Goal: Transaction & Acquisition: Purchase product/service

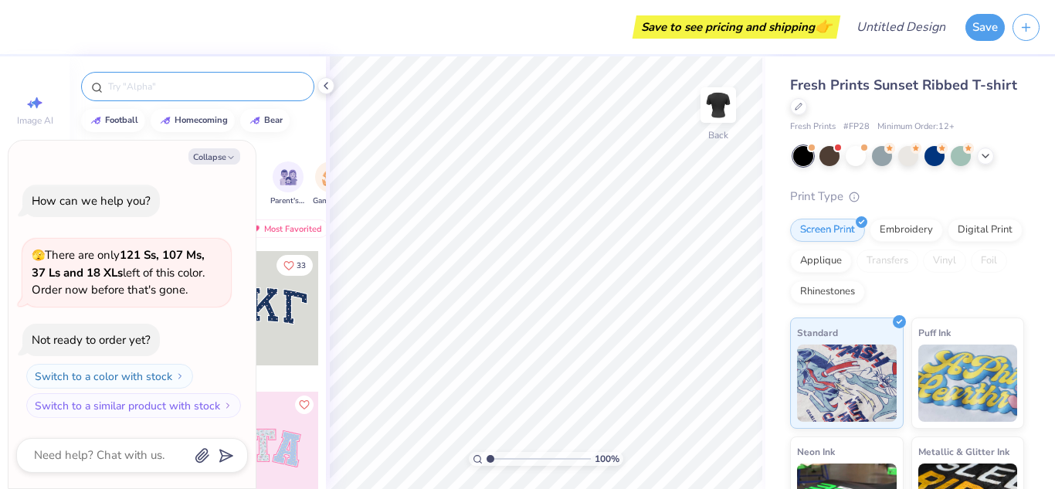
click at [95, 83] on icon at bounding box center [97, 88] width 12 height 12
click at [217, 161] on button "Collapse" at bounding box center [214, 156] width 52 height 16
type textarea "x"
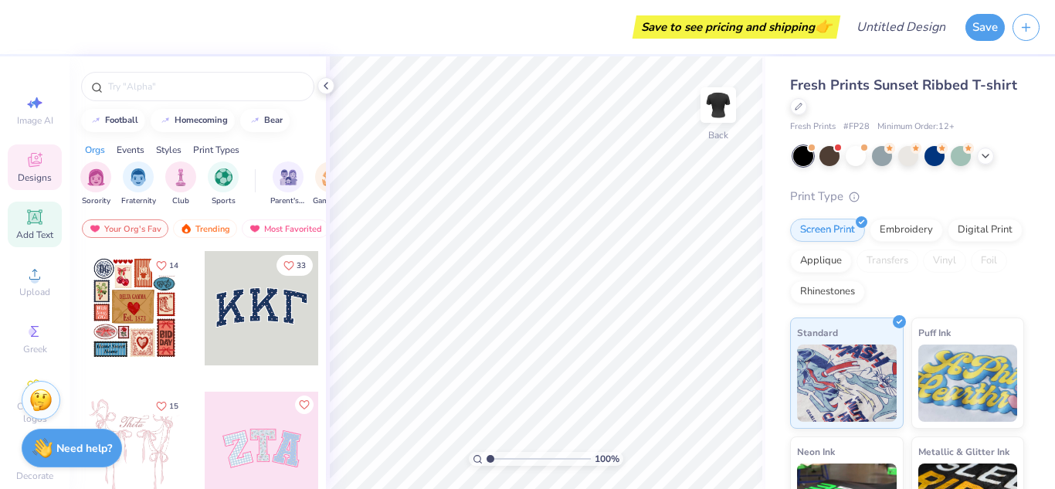
click at [42, 236] on span "Add Text" at bounding box center [34, 235] width 37 height 12
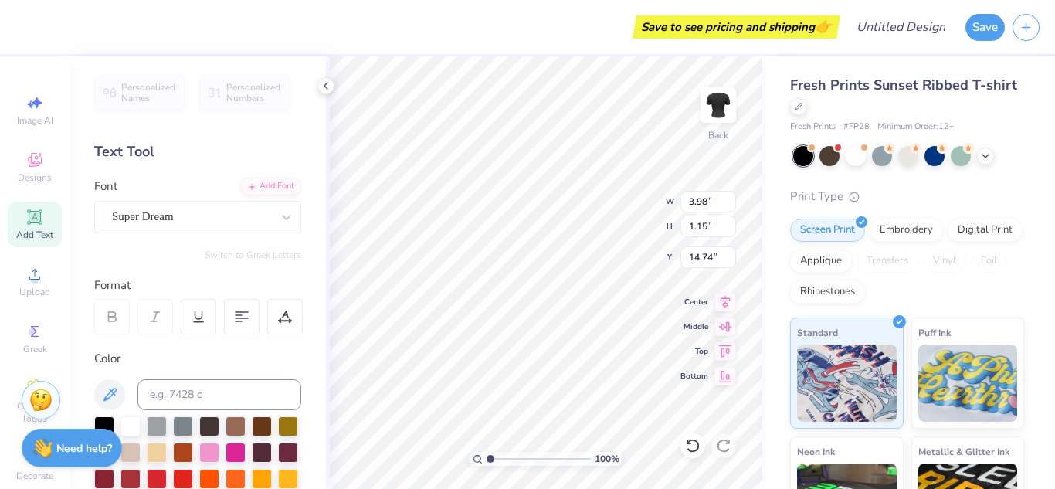
type input "14.70"
type textarea "T"
type textarea "Sonder"
type input "14.29"
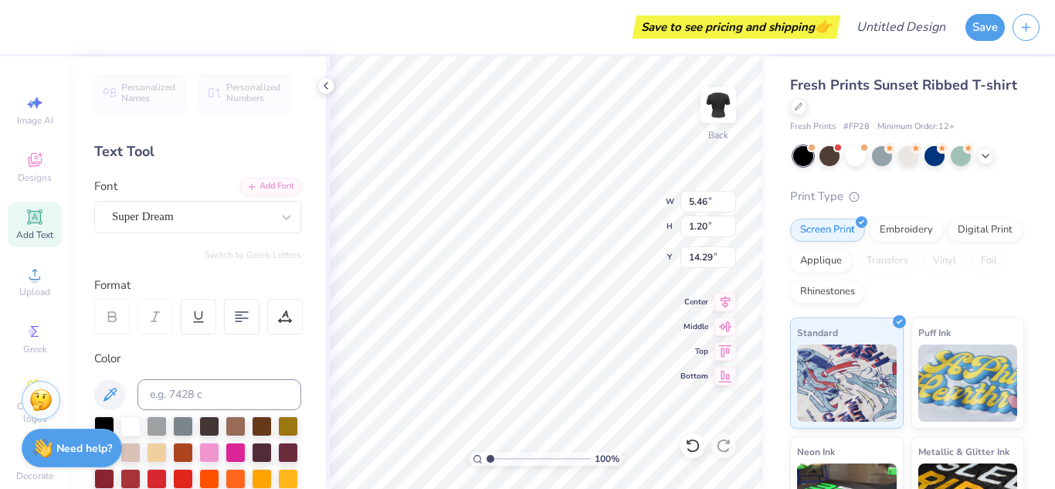
type input "2.93"
type input "0.64"
type input "5.64"
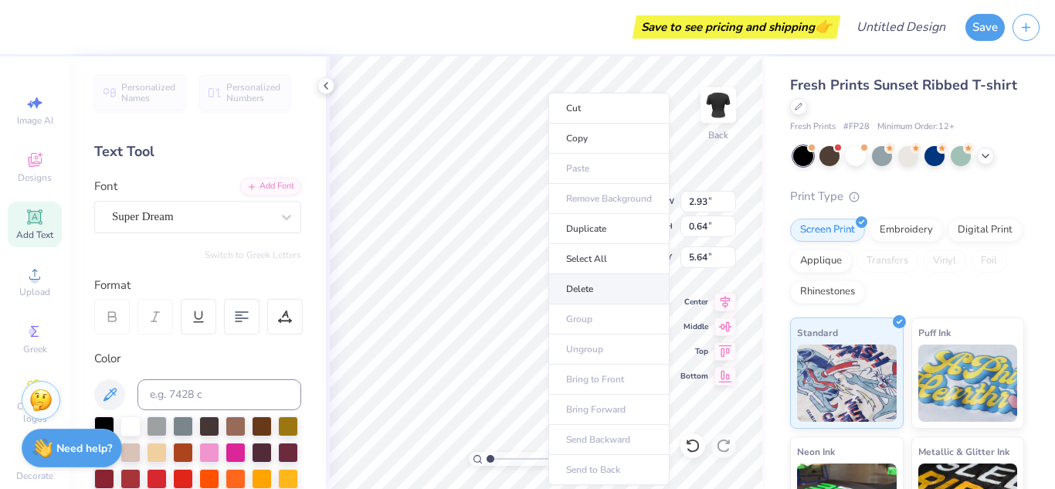
click at [591, 282] on li "Delete" at bounding box center [608, 289] width 121 height 30
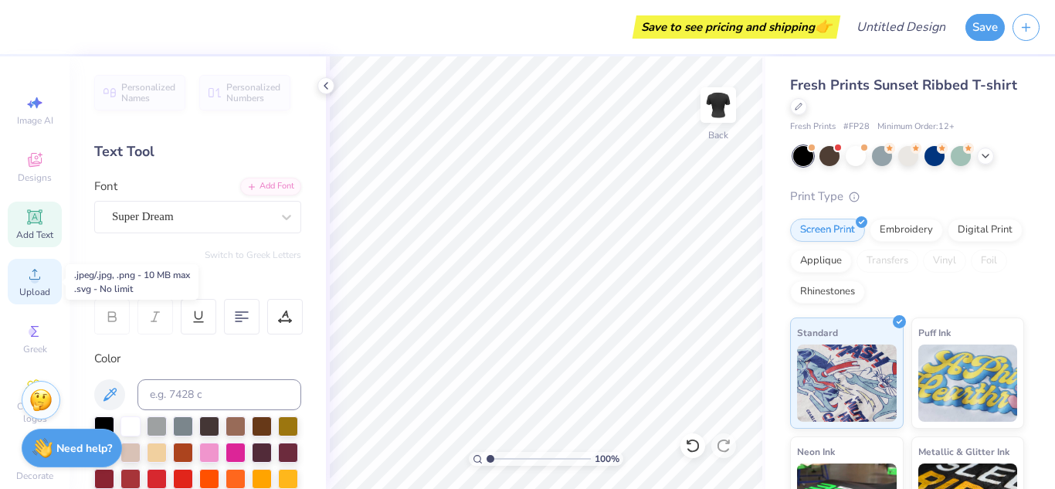
click at [29, 290] on span "Upload" at bounding box center [34, 292] width 31 height 12
click at [50, 283] on div "Upload" at bounding box center [35, 282] width 54 height 46
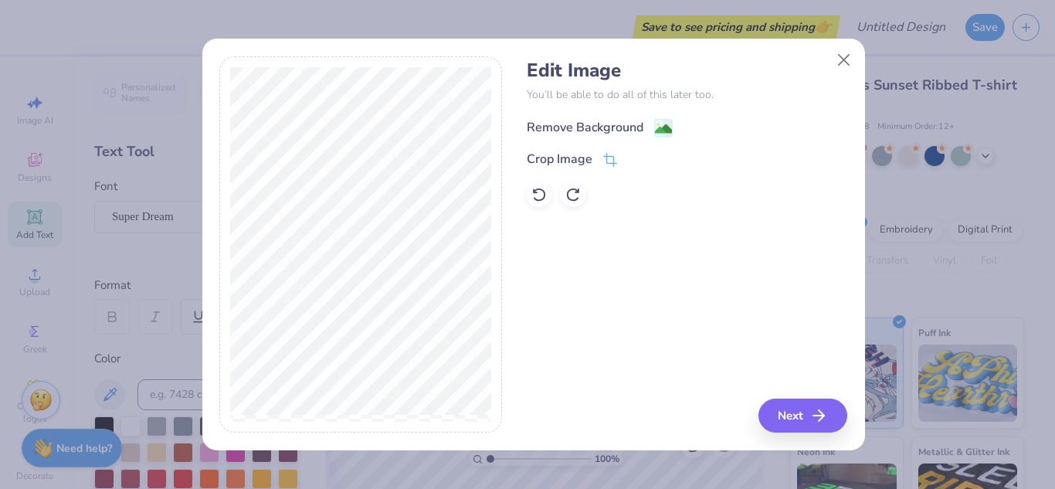
click at [627, 120] on div "Remove Background" at bounding box center [585, 127] width 117 height 19
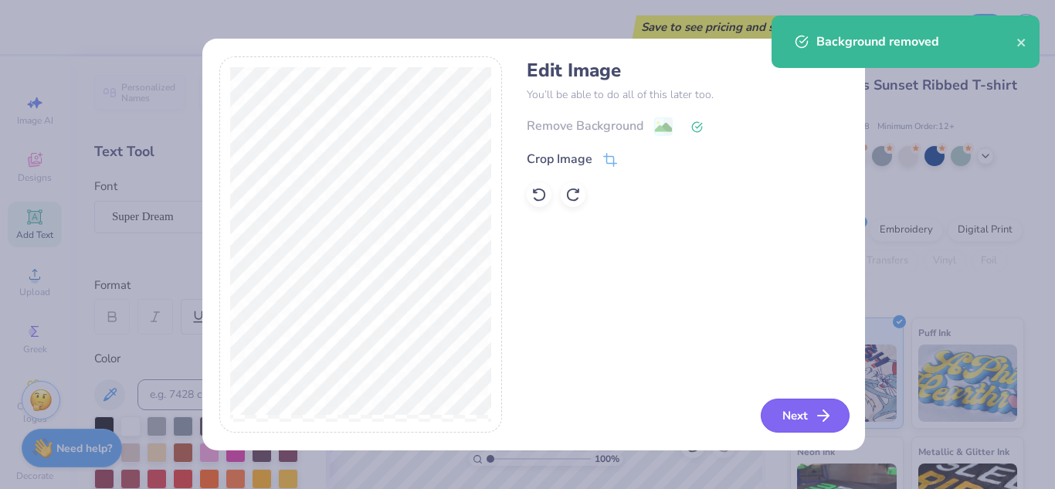
click at [785, 417] on button "Next" at bounding box center [805, 416] width 89 height 34
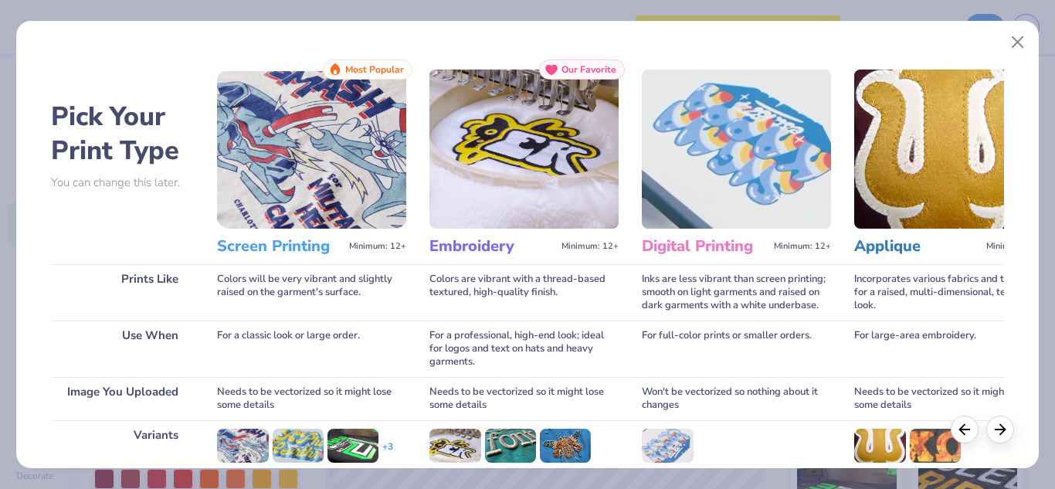
click at [338, 175] on img at bounding box center [311, 149] width 189 height 159
click at [317, 178] on img at bounding box center [311, 149] width 189 height 159
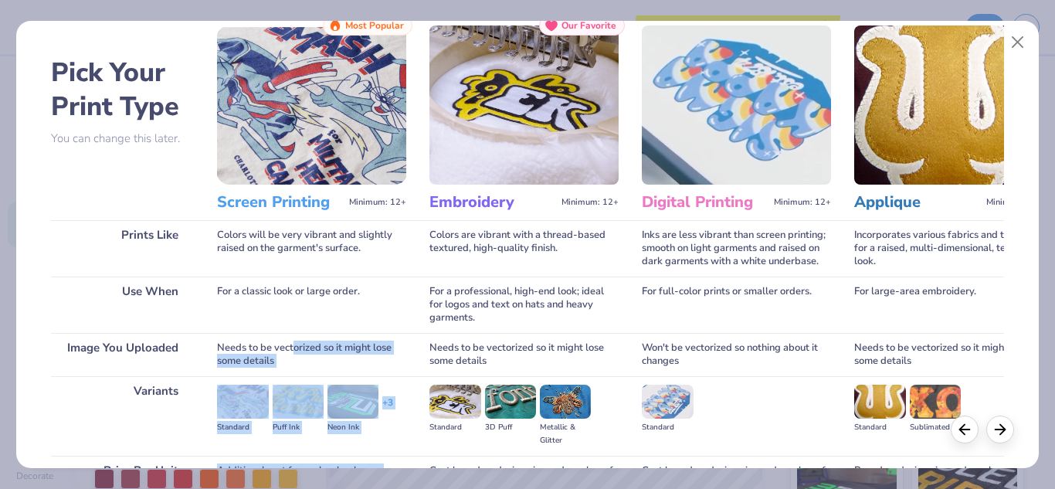
scroll to position [204, 0]
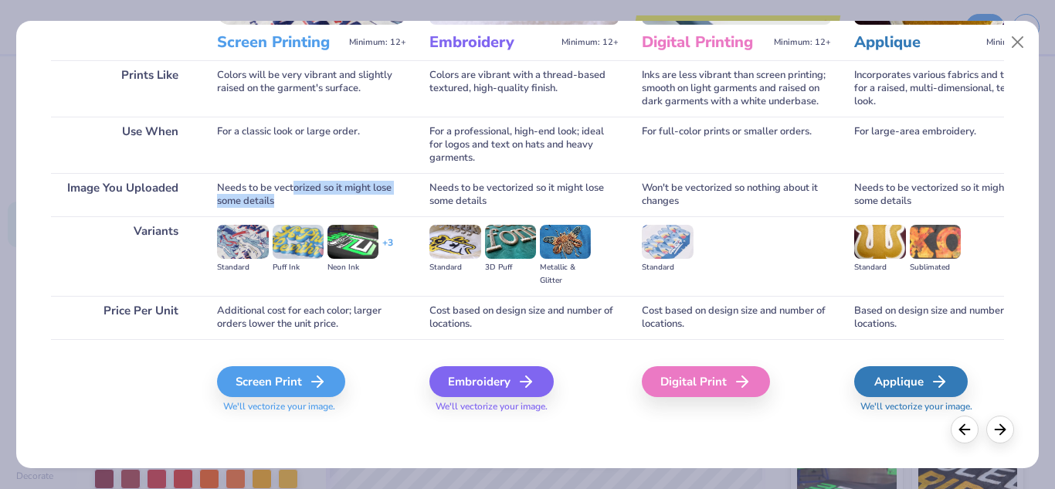
drag, startPoint x: 296, startPoint y: 378, endPoint x: 326, endPoint y: 203, distance: 177.9
click at [326, 203] on div "Needs to be vectorized so it might lose some details" at bounding box center [311, 194] width 189 height 43
click at [280, 378] on div "Screen Print" at bounding box center [283, 381] width 128 height 31
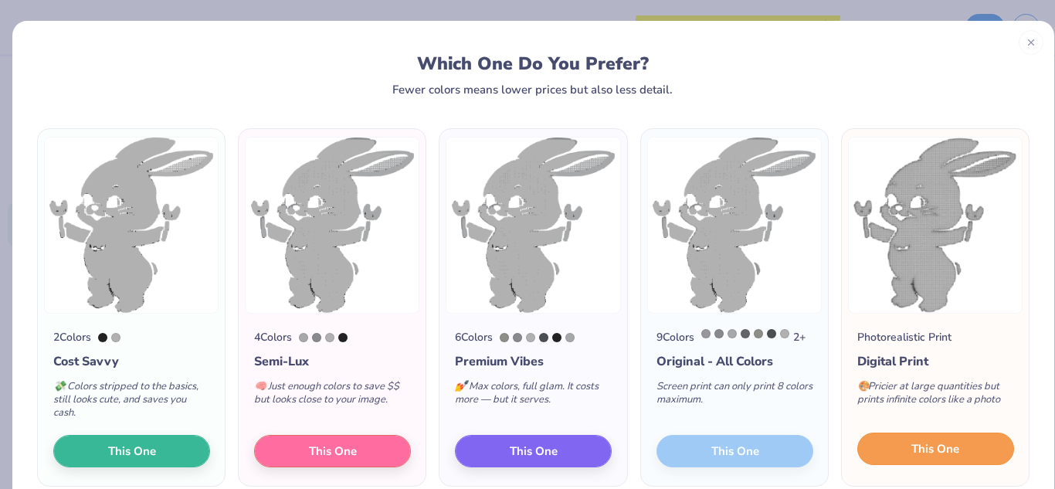
click at [899, 453] on button "This One" at bounding box center [935, 449] width 157 height 32
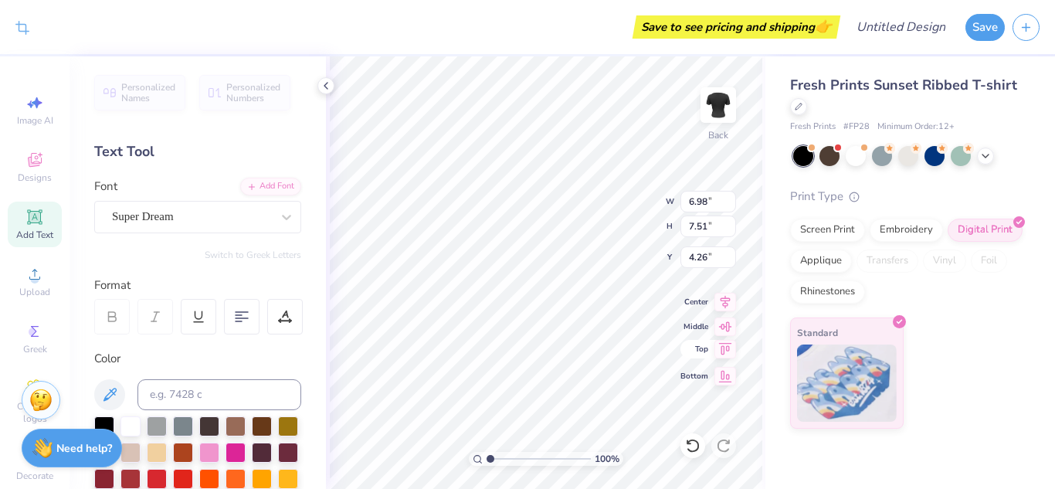
type input "2.06"
click at [40, 338] on div "Greek" at bounding box center [35, 339] width 54 height 46
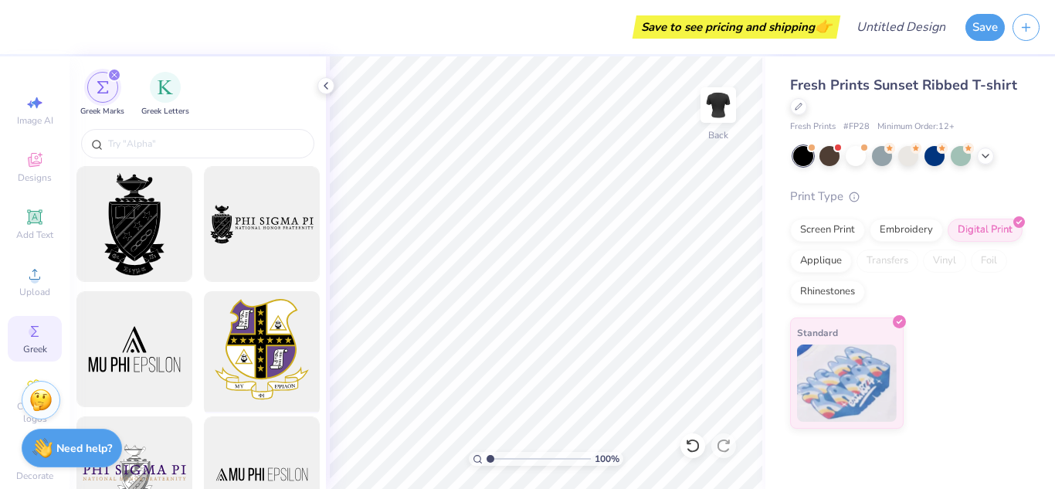
click at [250, 342] on div at bounding box center [261, 349] width 127 height 127
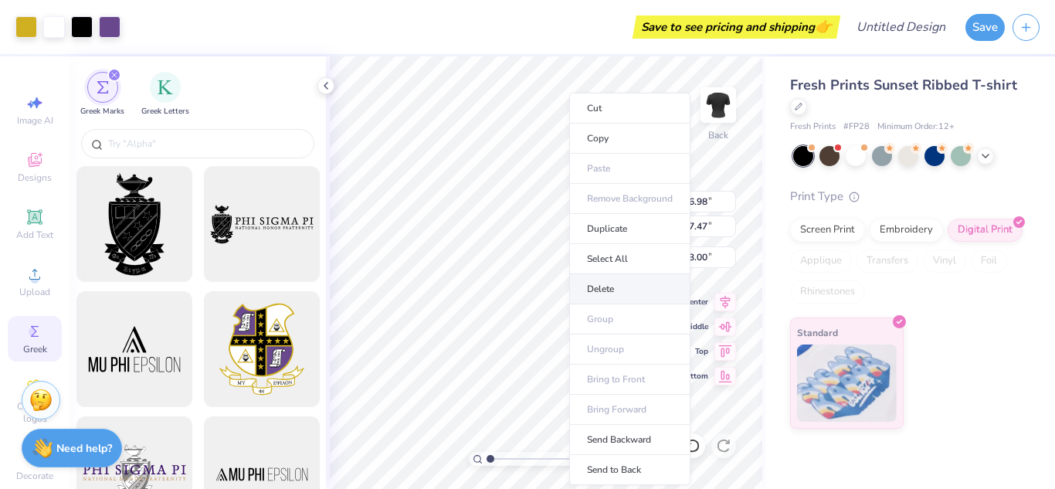
click at [626, 283] on li "Delete" at bounding box center [629, 289] width 121 height 30
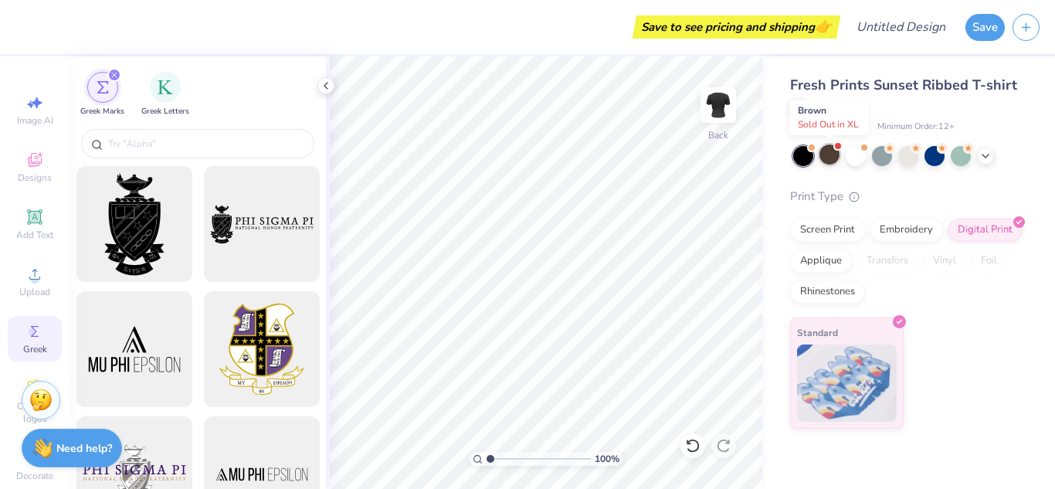
click at [840, 154] on div at bounding box center [829, 154] width 20 height 20
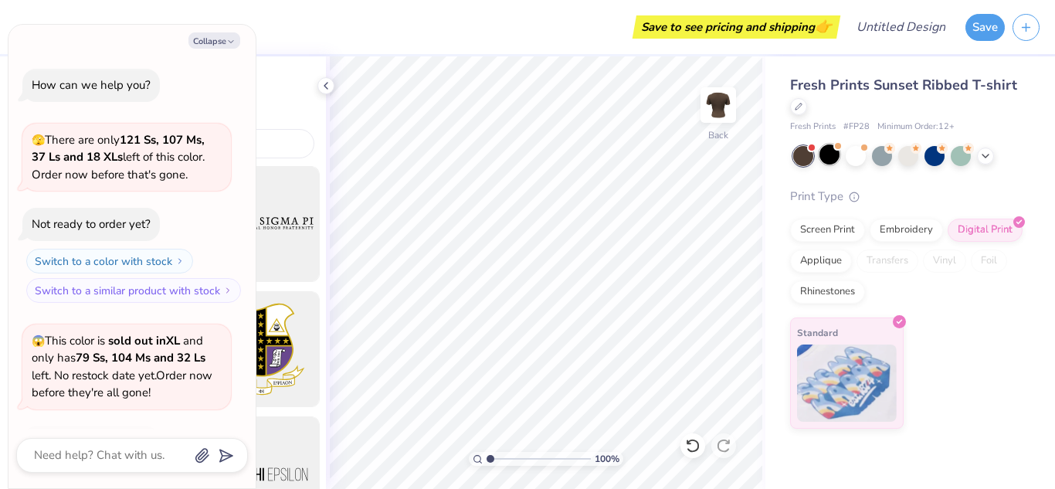
scroll to position [103, 0]
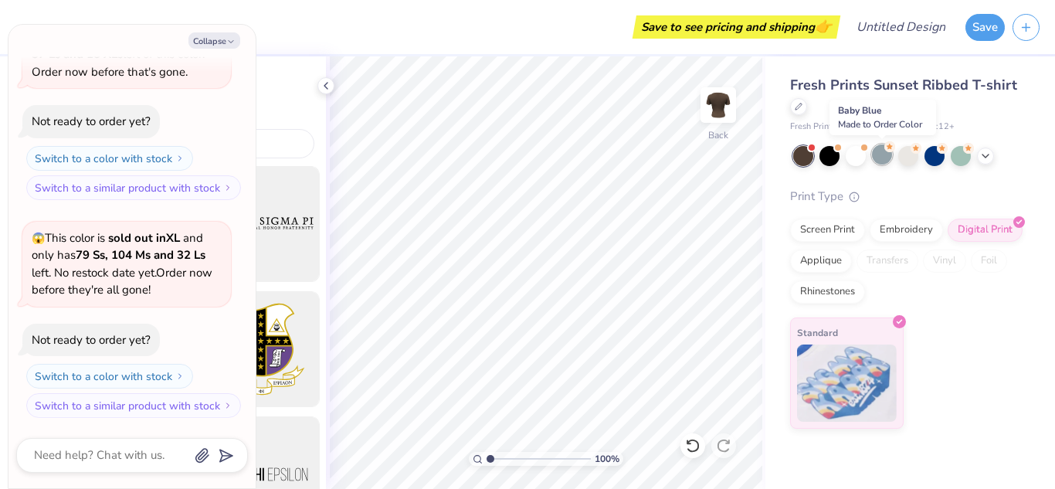
click at [879, 151] on div at bounding box center [882, 154] width 20 height 20
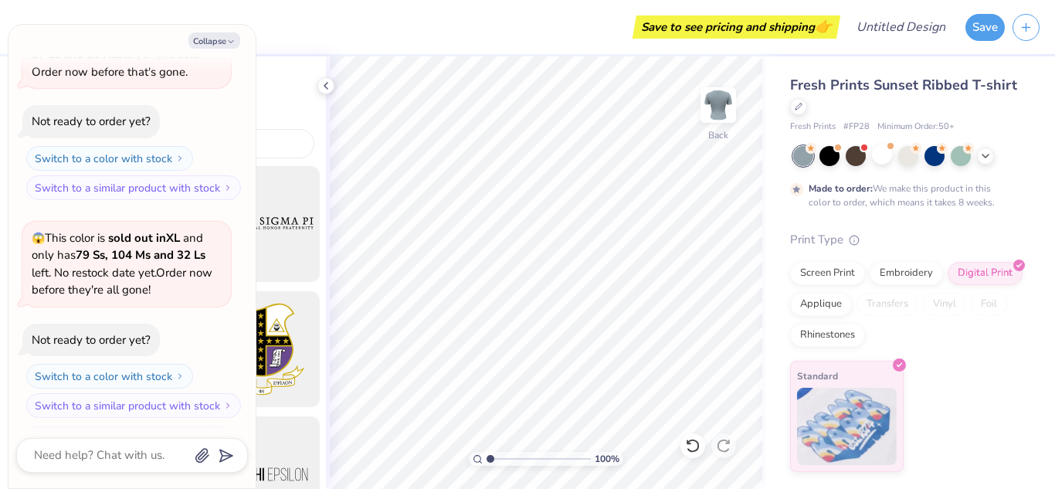
scroll to position [231, 0]
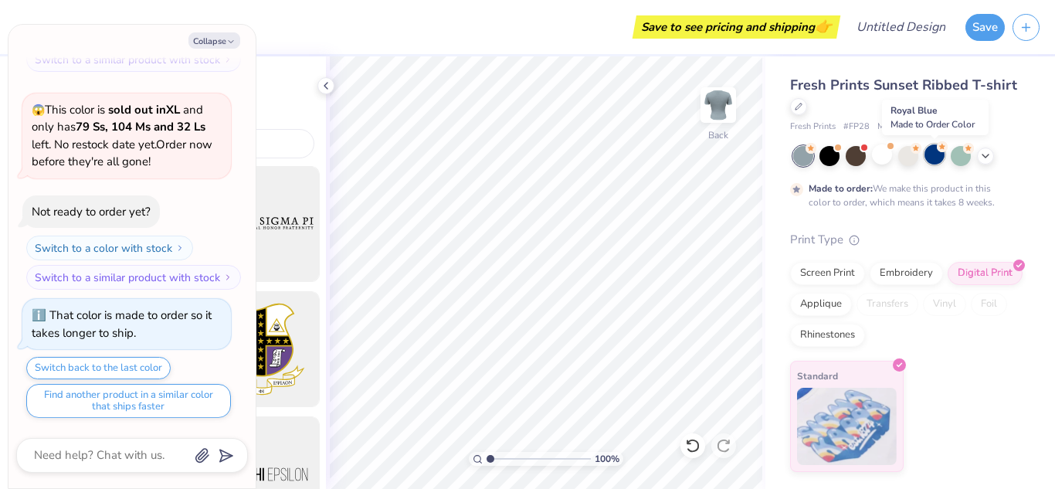
click at [936, 160] on div at bounding box center [934, 154] width 20 height 20
click at [802, 155] on div at bounding box center [803, 156] width 20 height 20
click at [806, 163] on div at bounding box center [803, 156] width 20 height 20
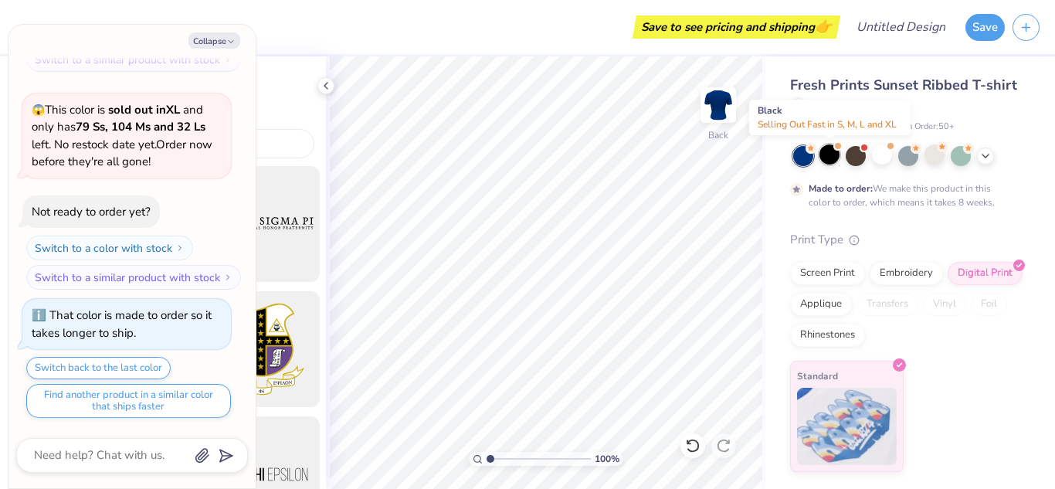
click at [830, 158] on div at bounding box center [829, 154] width 20 height 20
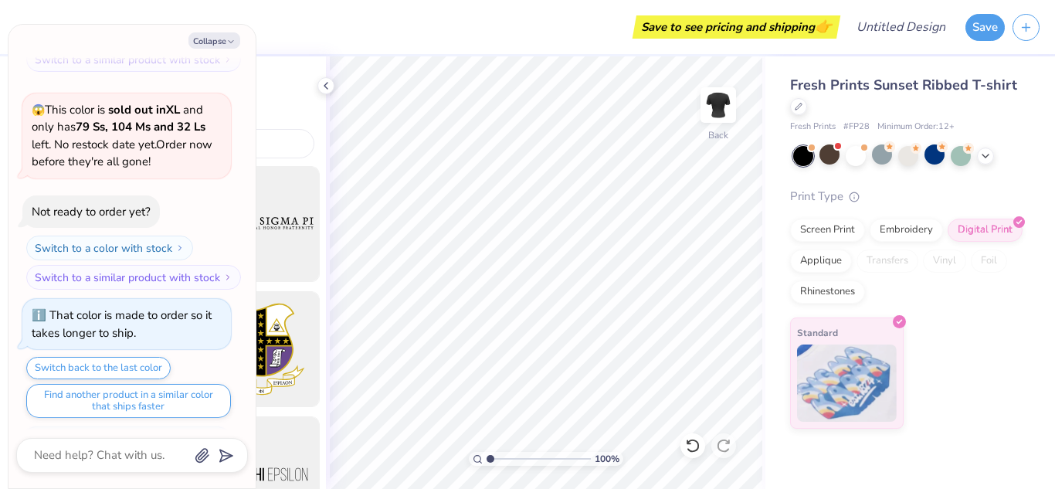
scroll to position [509, 0]
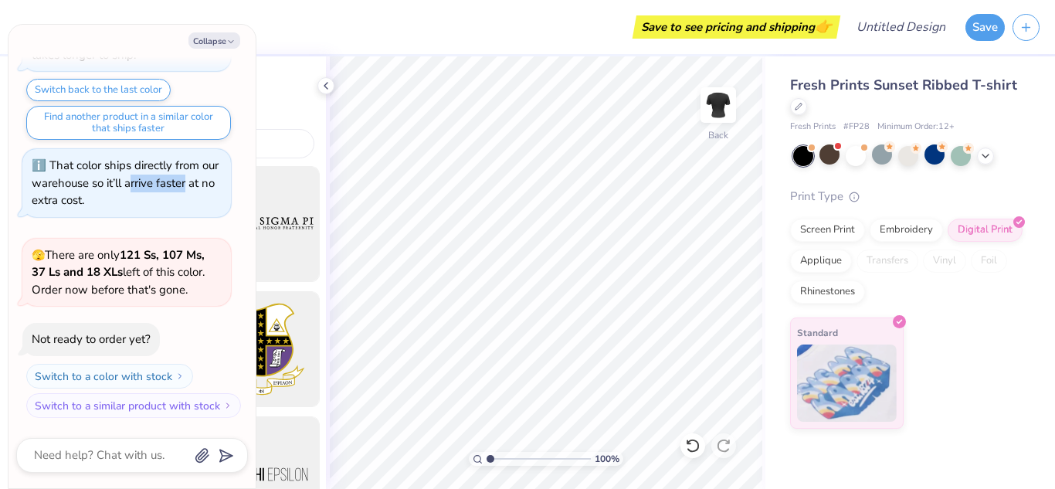
drag, startPoint x: 207, startPoint y: 180, endPoint x: 151, endPoint y: 185, distance: 55.9
click at [151, 185] on div "That color ships directly from our warehouse so it’ll arrive faster at no extra…" at bounding box center [125, 183] width 187 height 50
click at [219, 45] on button "Collapse" at bounding box center [214, 40] width 52 height 16
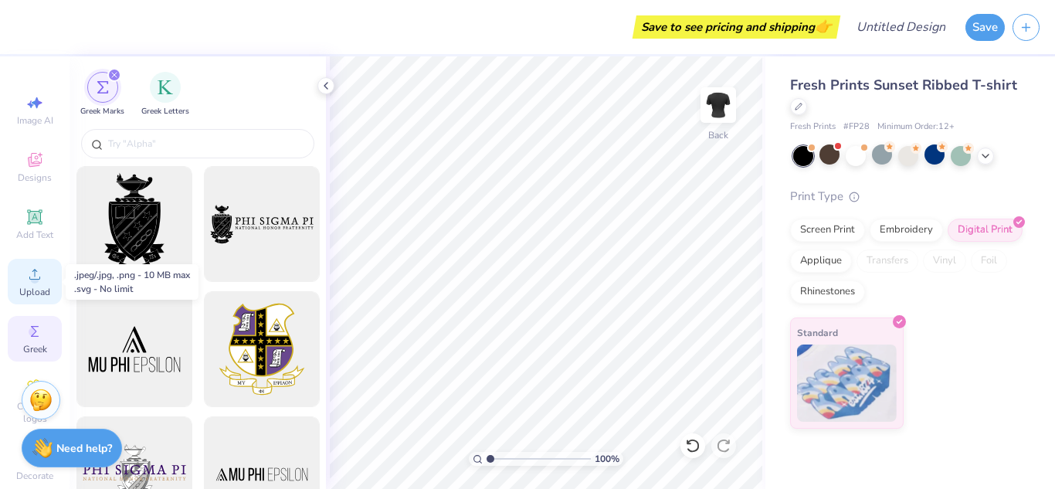
click at [41, 278] on div "Upload" at bounding box center [35, 282] width 54 height 46
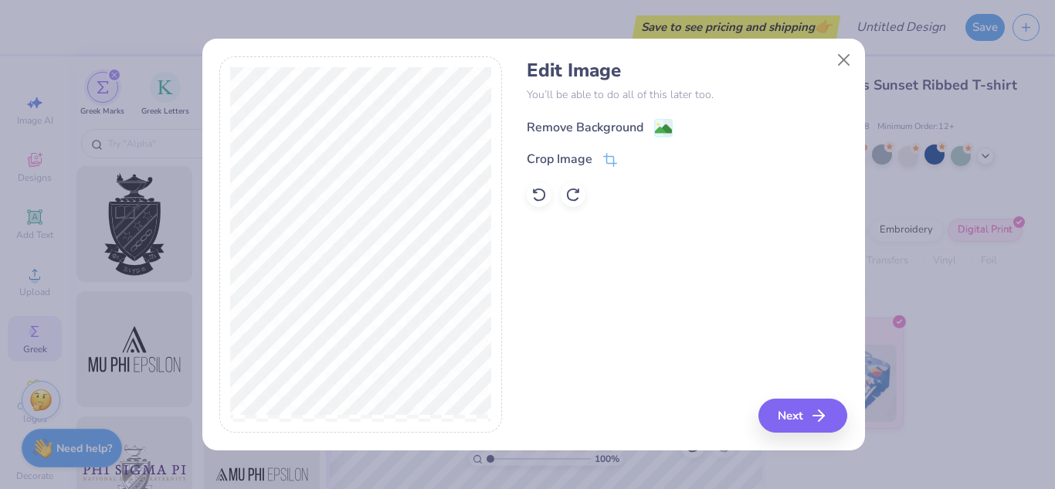
click at [555, 121] on div "Remove Background" at bounding box center [585, 127] width 117 height 19
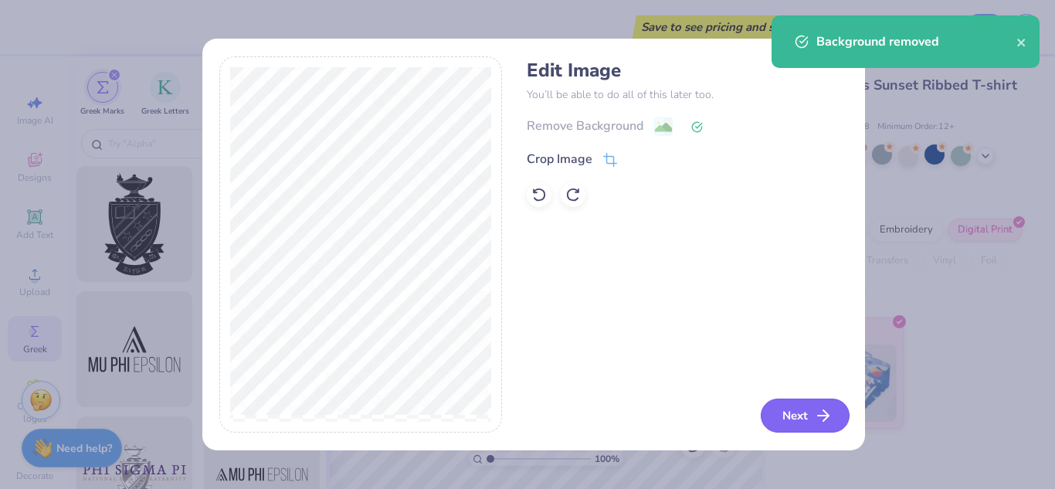
click at [779, 416] on button "Next" at bounding box center [805, 416] width 89 height 34
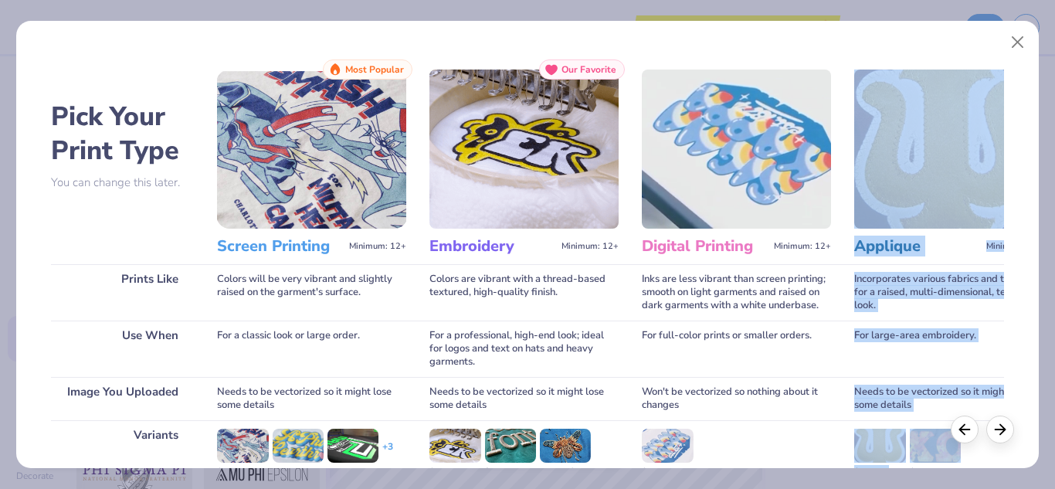
scroll to position [204, 0]
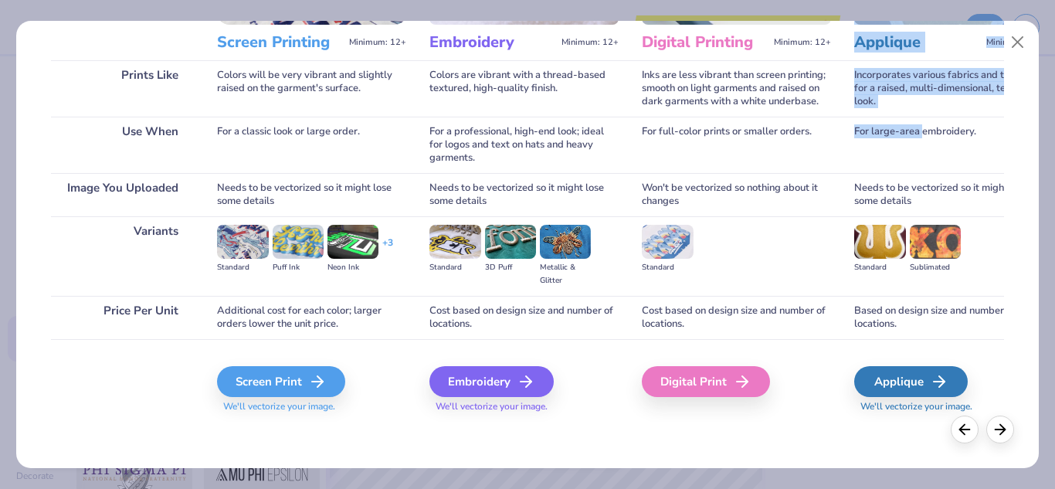
drag, startPoint x: 1025, startPoint y: 225, endPoint x: 928, endPoint y: 141, distance: 128.7
click at [928, 141] on div "Pick Your Print Type You can change this later. Prints Like Use When Image You …" at bounding box center [527, 240] width 1022 height 455
click at [294, 371] on div "Screen Print" at bounding box center [283, 381] width 128 height 31
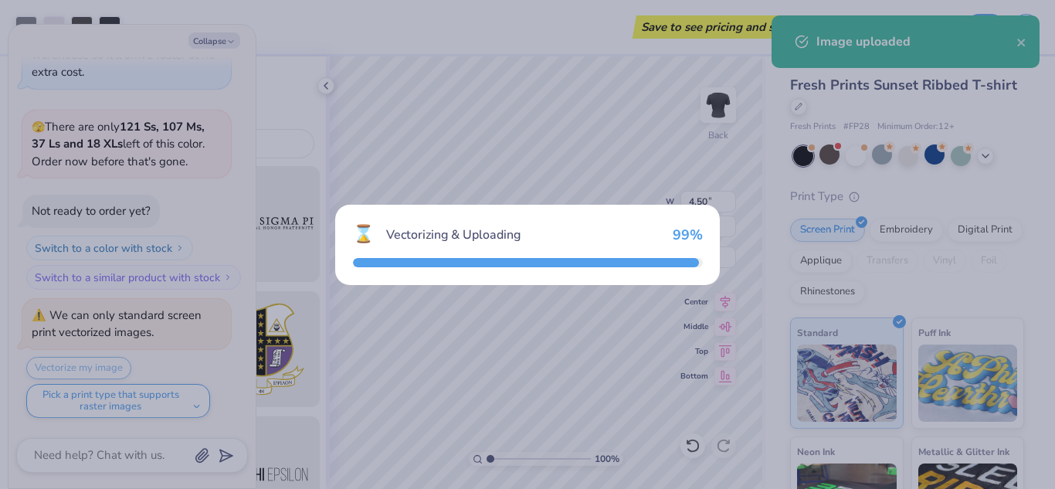
scroll to position [790, 0]
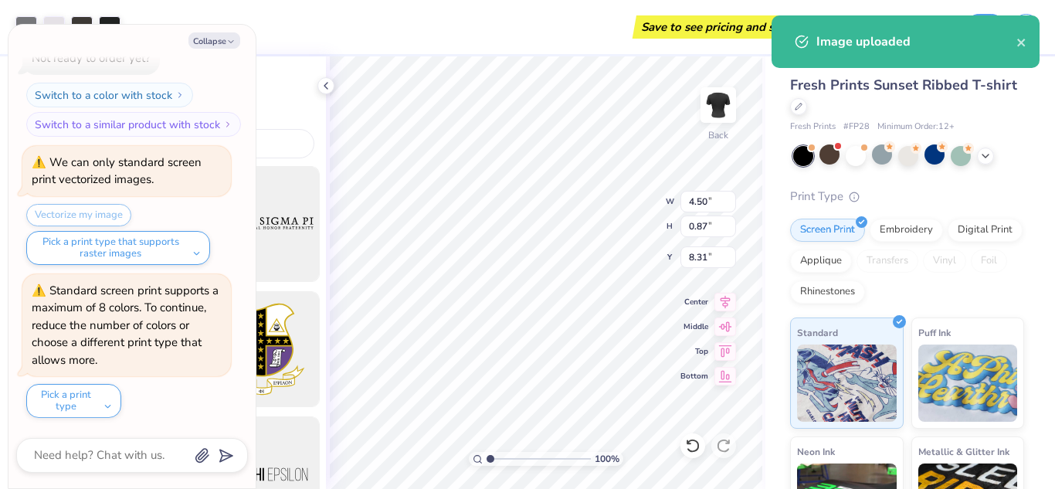
type textarea "x"
type input "9.90"
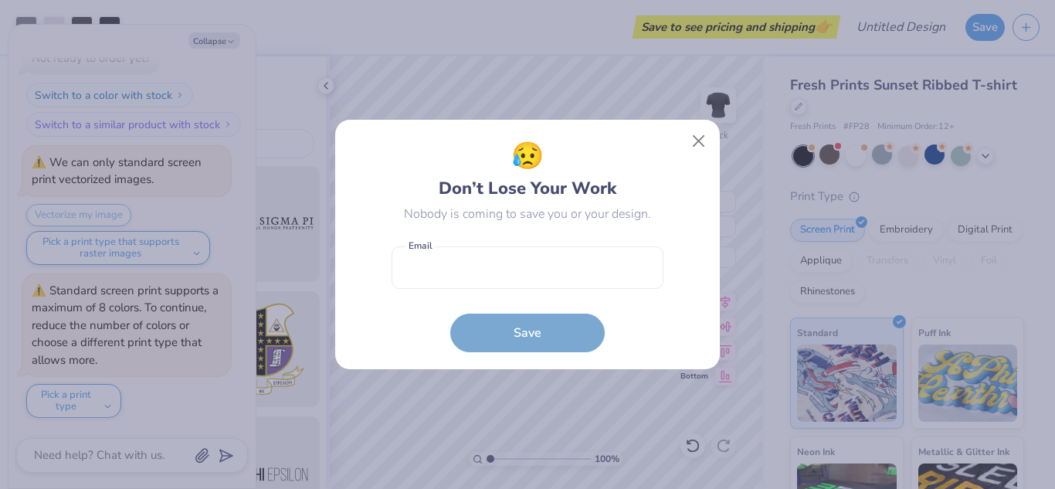
click at [528, 321] on body "Art colors Save to see pricing and shipping 👉 Design Title Save Image AI Design…" at bounding box center [527, 244] width 1055 height 489
type textarea "x"
type input "10.17"
click at [561, 260] on input "email" at bounding box center [528, 267] width 272 height 42
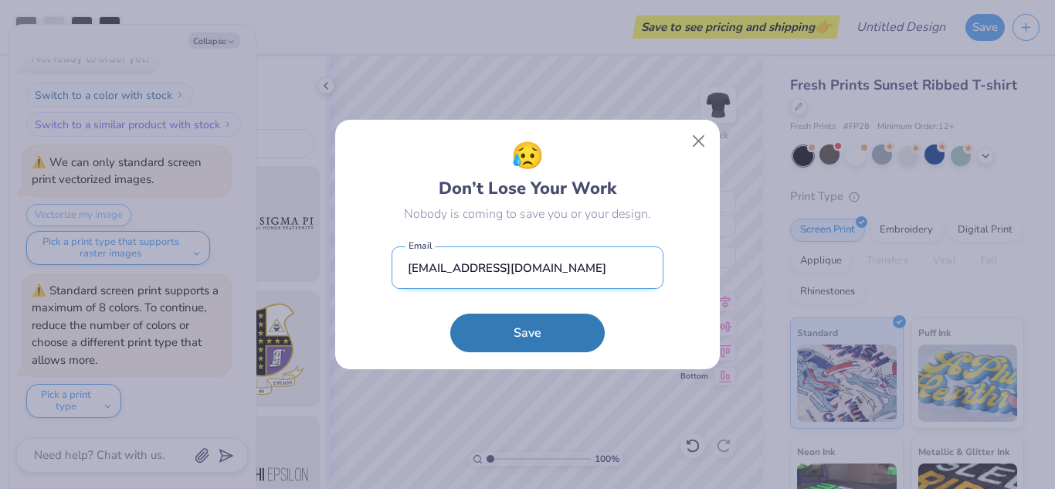
type input "[EMAIL_ADDRESS][DOMAIN_NAME]"
click at [450, 314] on button "Save" at bounding box center [527, 333] width 154 height 39
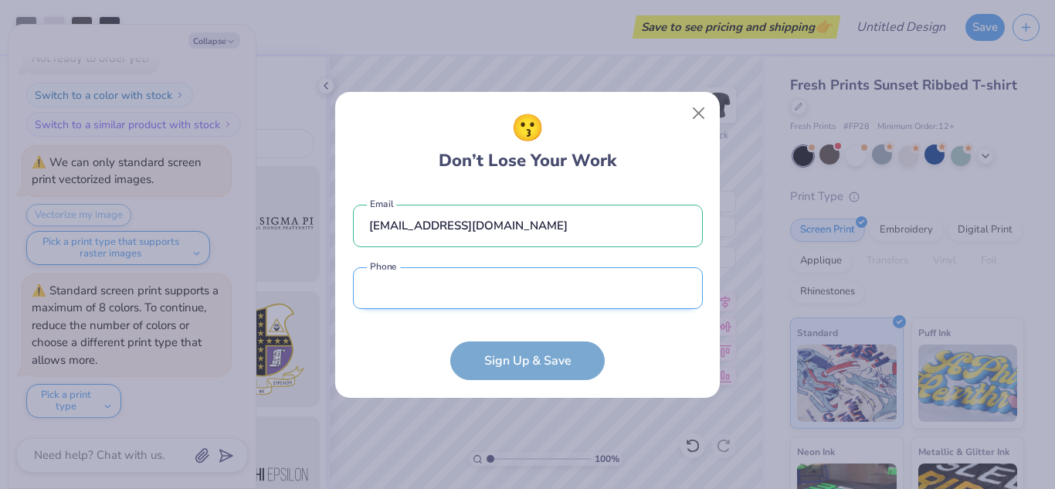
click at [498, 284] on input "tel" at bounding box center [528, 288] width 350 height 42
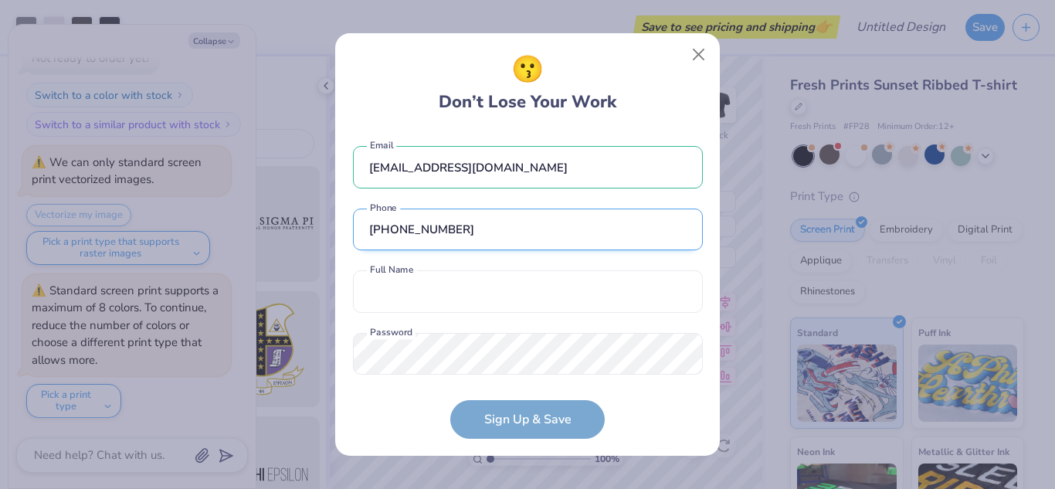
scroll to position [27, 0]
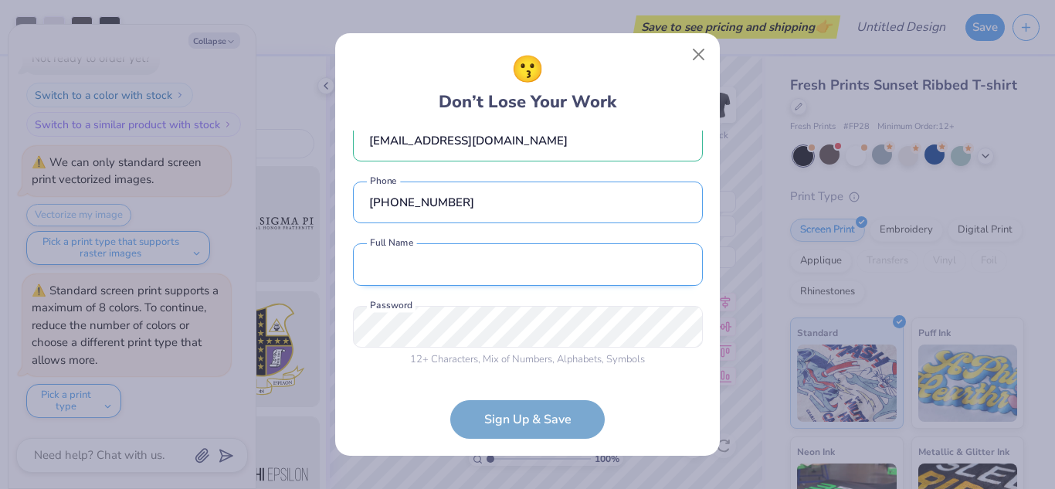
type input "[PHONE_NUMBER]"
click at [472, 271] on input "text" at bounding box center [528, 264] width 350 height 42
type input "[PERSON_NAME]"
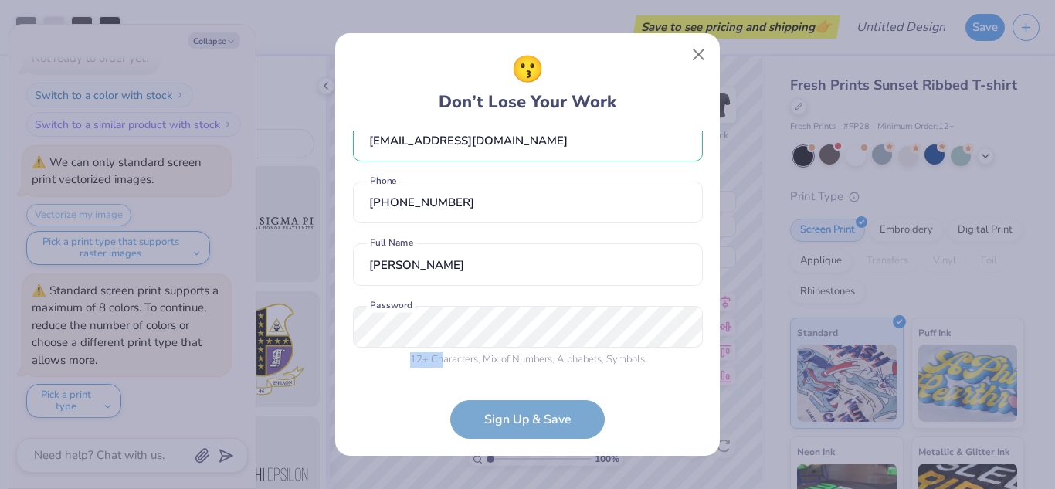
click at [432, 324] on div "12 + Characters , Mix of Numbers , Alphabets , Symbols Password is a required f…" at bounding box center [528, 337] width 350 height 62
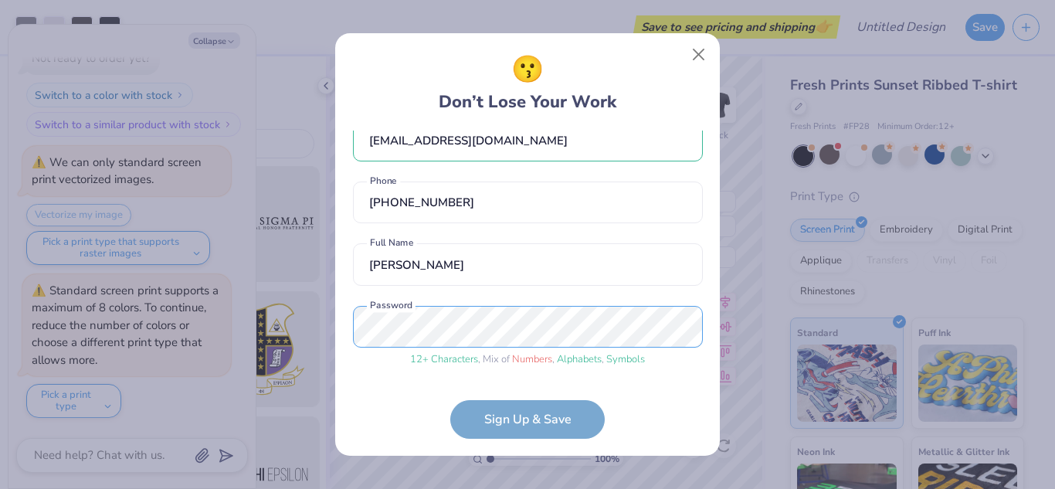
scroll to position [86, 0]
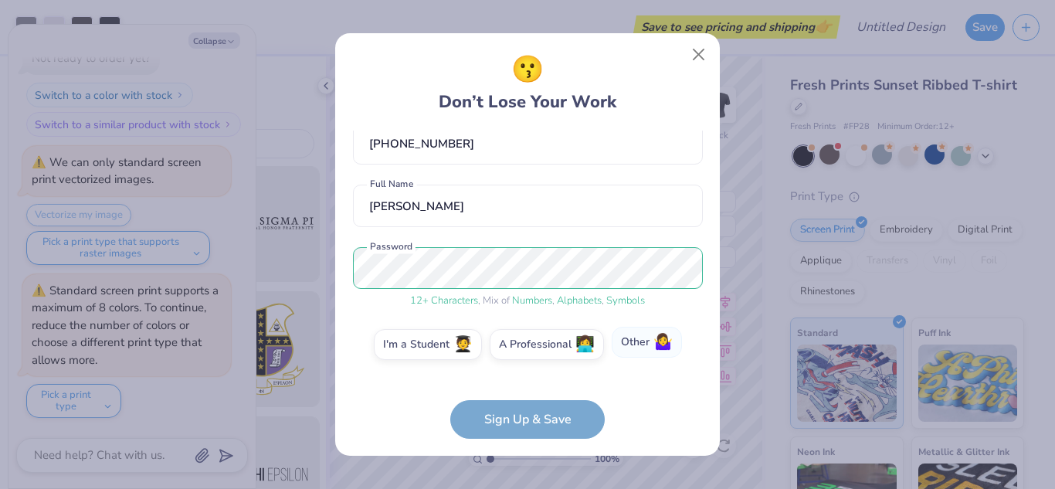
click at [673, 350] on span "🤷‍♀️" at bounding box center [662, 343] width 19 height 18
click at [533, 429] on input "Other 🤷‍♀️" at bounding box center [528, 434] width 10 height 10
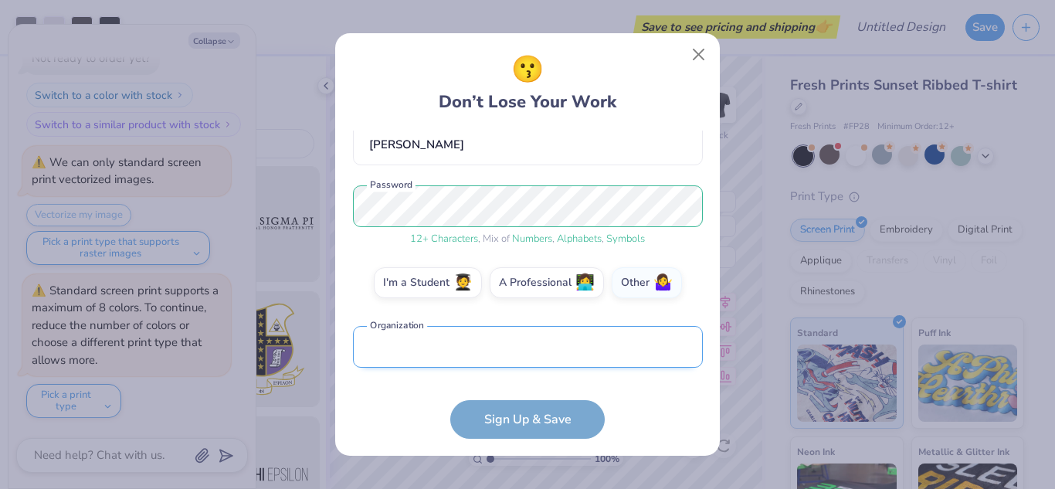
click at [485, 344] on input "text" at bounding box center [528, 347] width 350 height 42
type input "H"
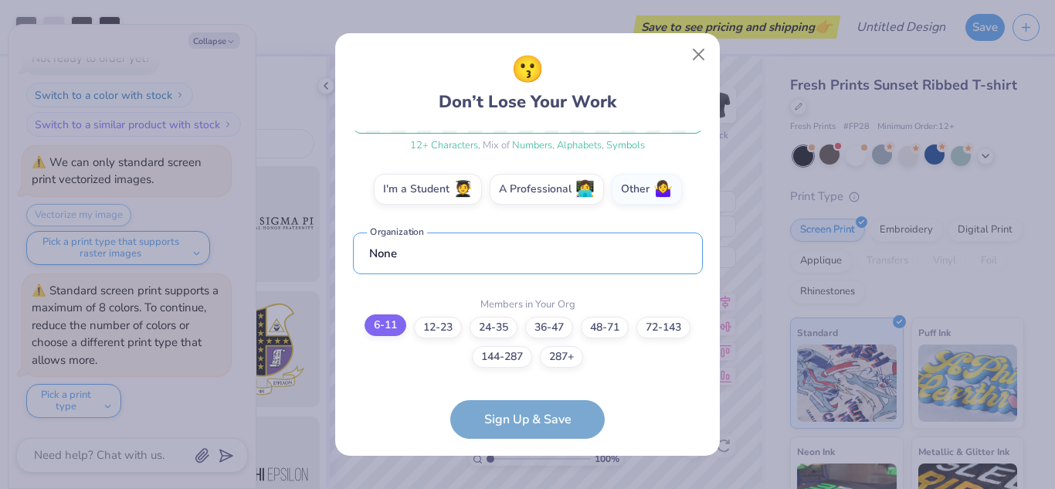
type input "None"
click at [382, 328] on label "6-11" at bounding box center [386, 325] width 42 height 22
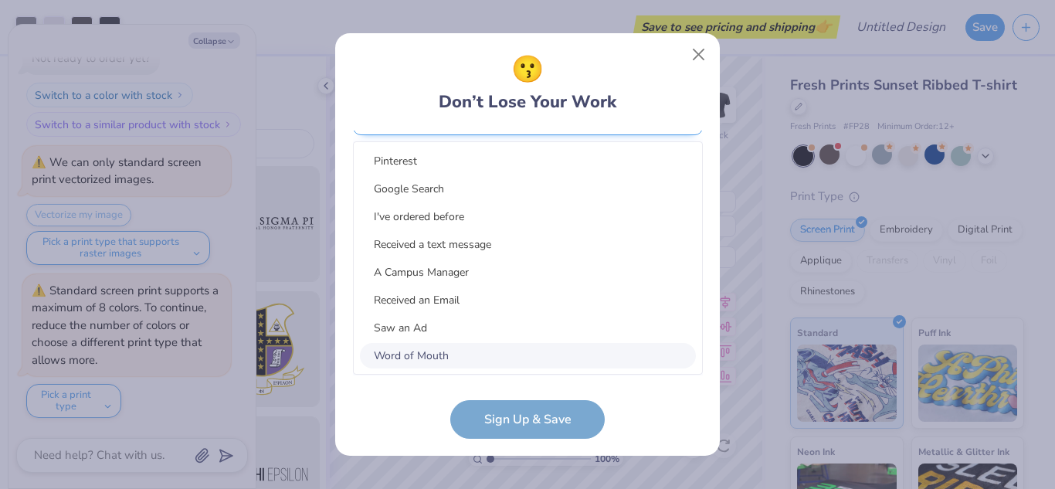
scroll to position [535, 0]
click at [457, 351] on div "option Word of Mouth focused, 8 of 15. 15 results available. Use Up and Down to…" at bounding box center [528, 234] width 350 height 282
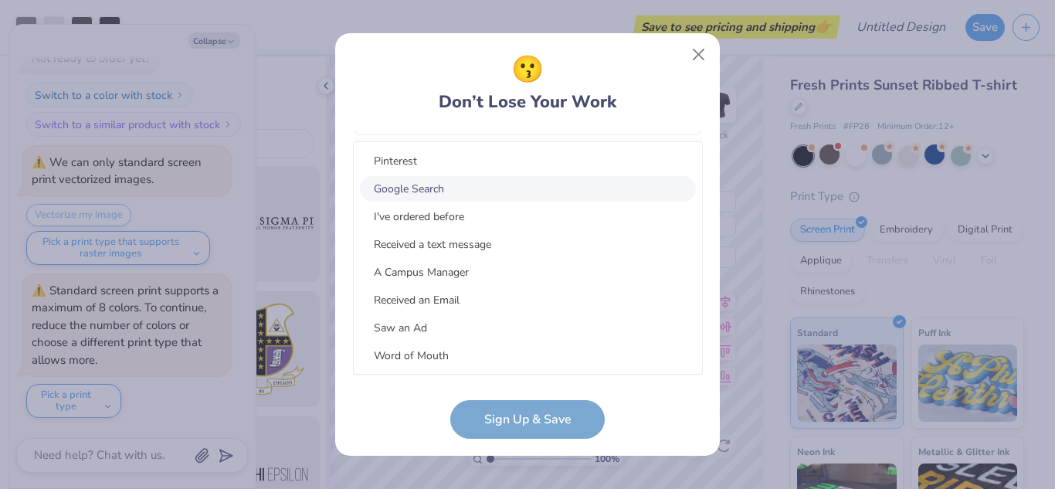
click at [414, 192] on div "Google Search" at bounding box center [528, 188] width 336 height 25
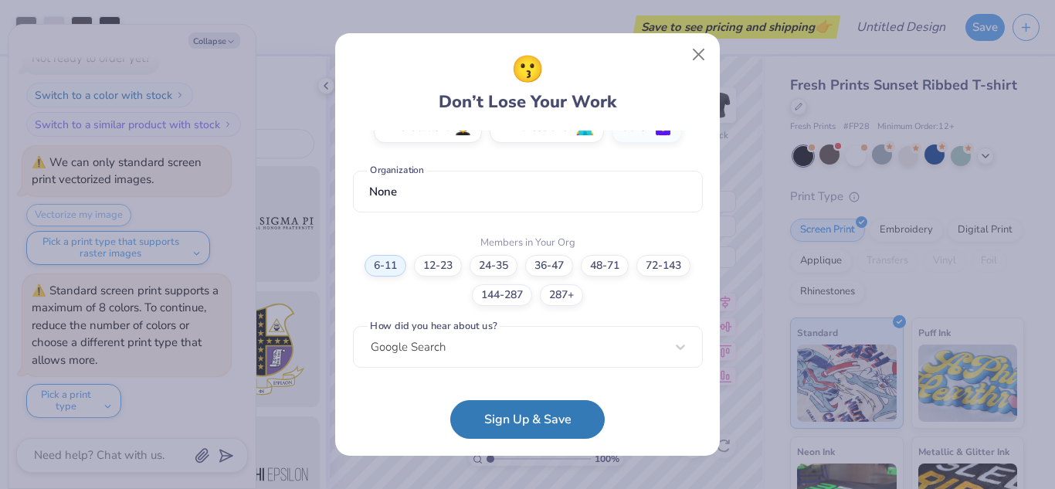
scroll to position [303, 0]
click at [519, 434] on button "Sign Up & Save" at bounding box center [527, 415] width 154 height 39
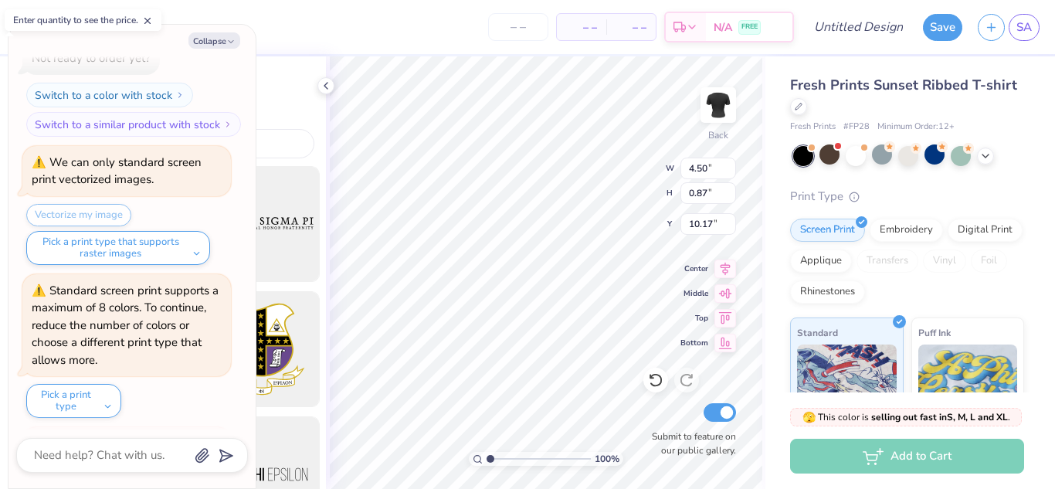
scroll to position [884, 0]
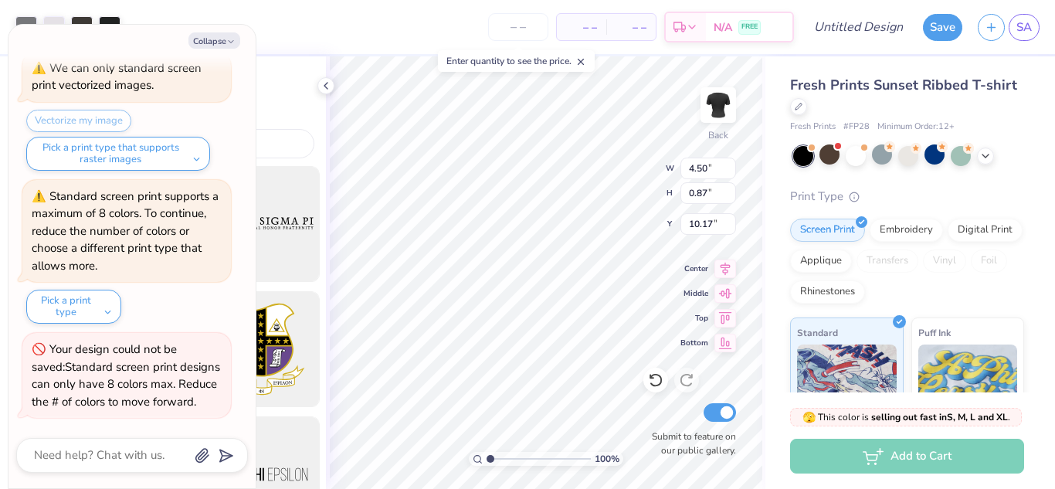
type textarea "x"
type input "10.05"
type textarea "x"
type input "14.34"
type textarea "x"
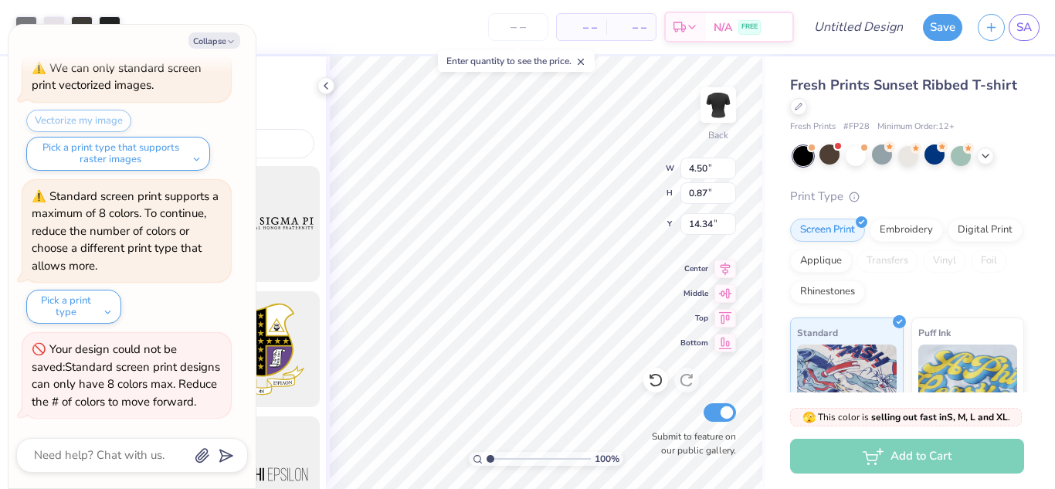
type input "9.93"
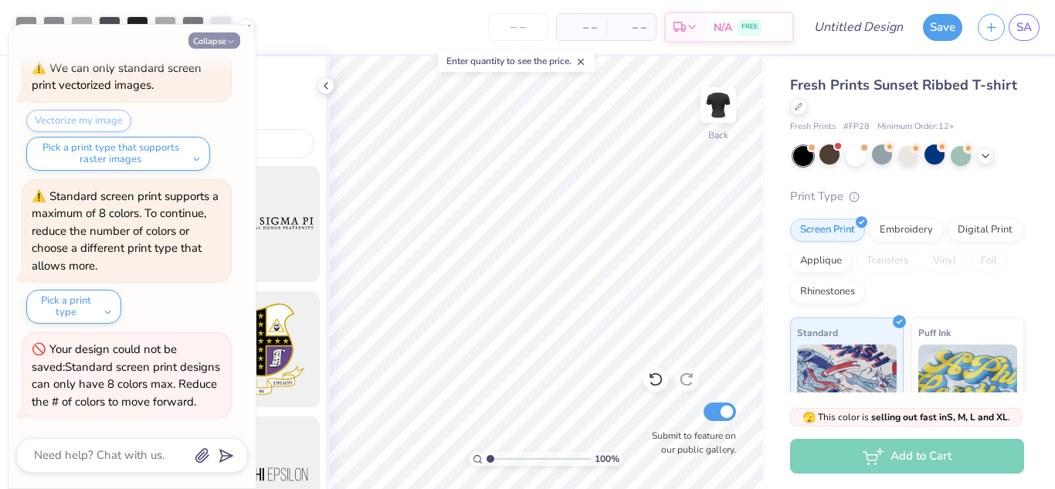
click at [211, 41] on button "Collapse" at bounding box center [214, 40] width 52 height 16
type textarea "x"
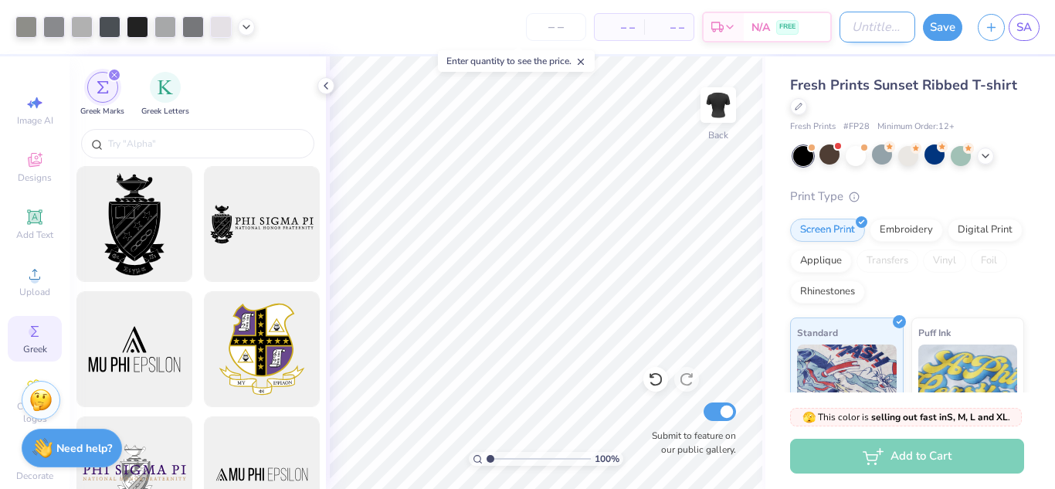
click at [861, 21] on input "Design Title" at bounding box center [878, 27] width 76 height 31
type input "N"
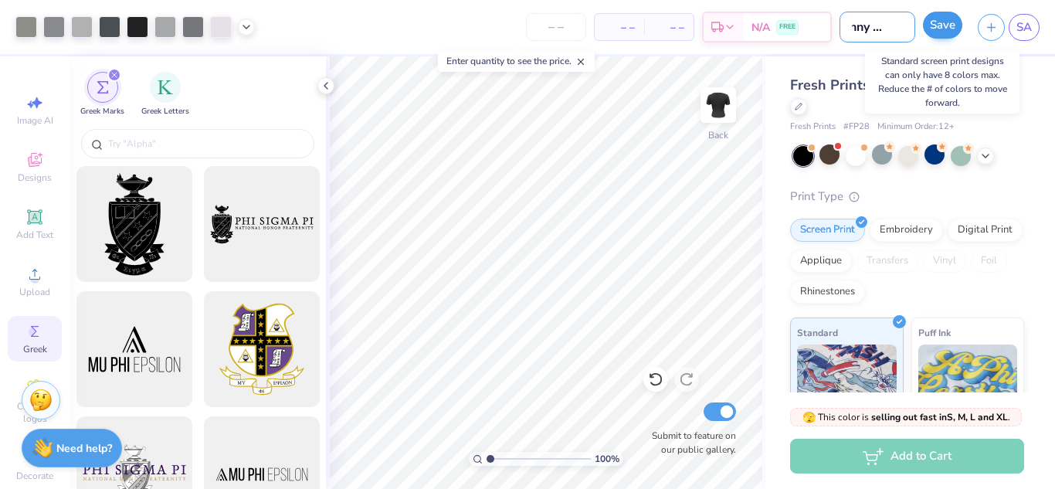
type input "Bunny shirtt"
click at [946, 28] on button "Save" at bounding box center [942, 25] width 39 height 27
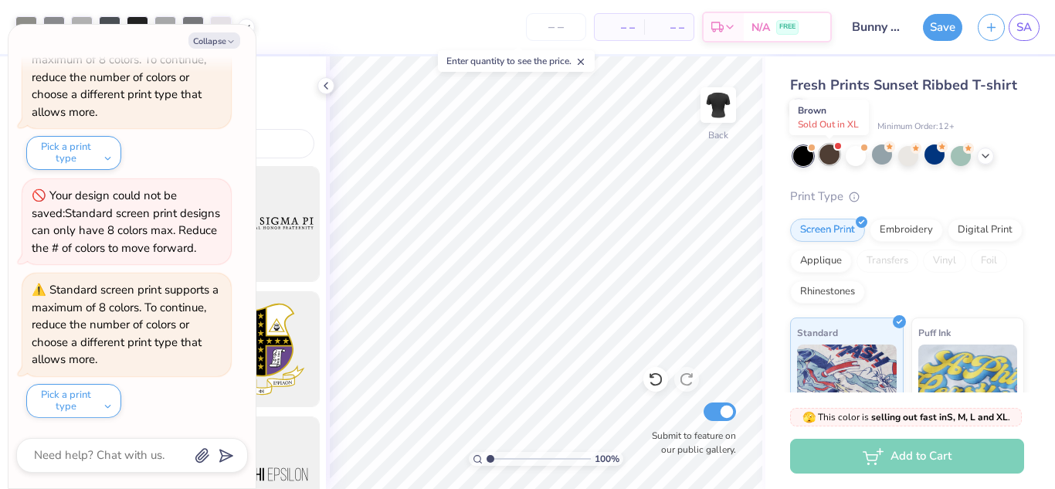
click at [833, 148] on div at bounding box center [829, 154] width 20 height 20
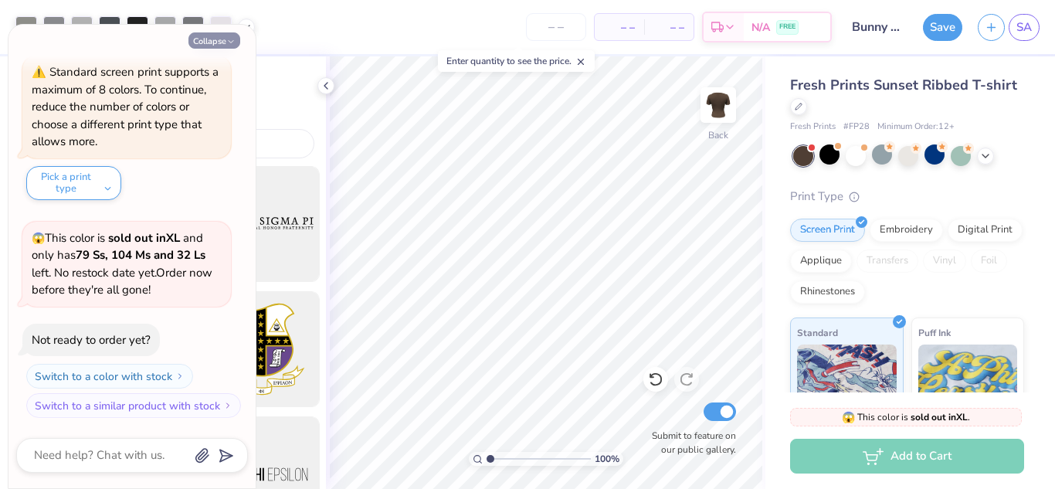
click at [222, 39] on button "Collapse" at bounding box center [214, 40] width 52 height 16
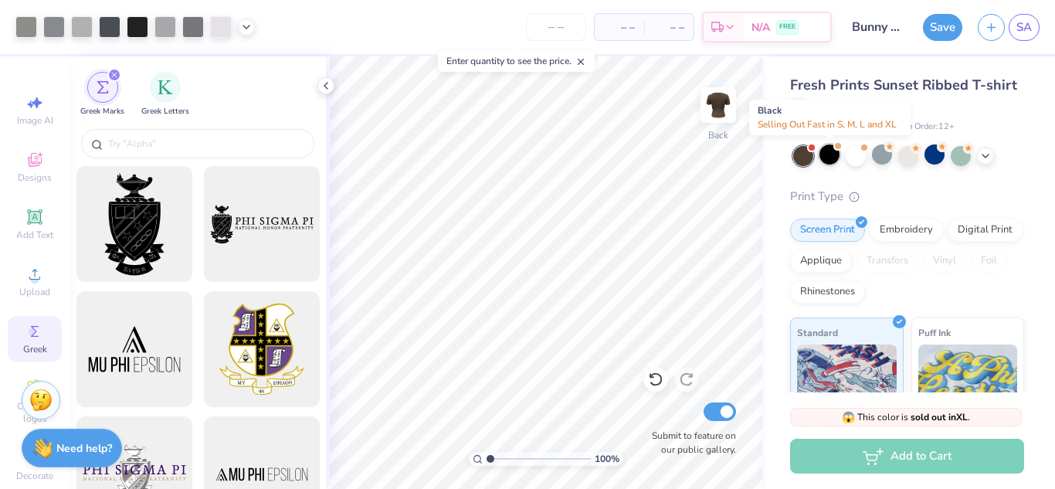
click at [826, 149] on div at bounding box center [829, 154] width 20 height 20
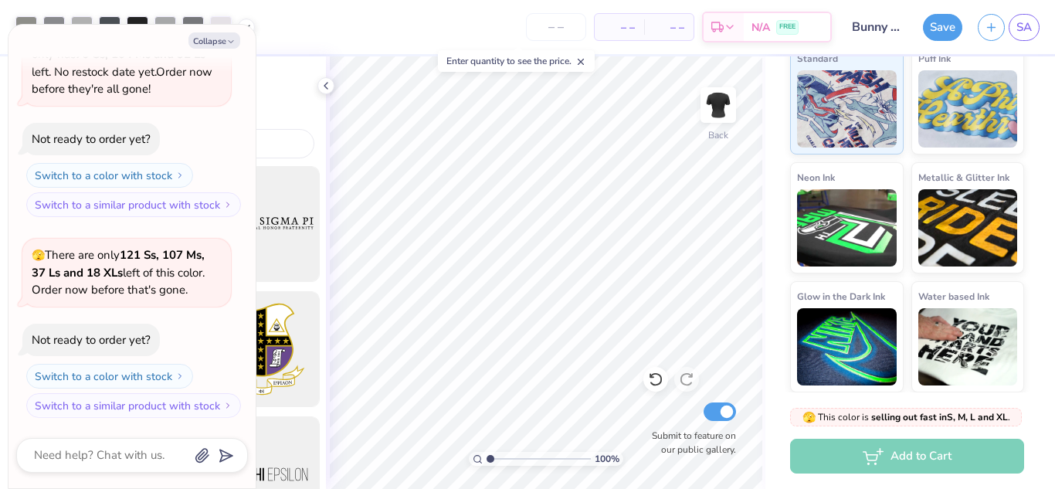
scroll to position [0, 0]
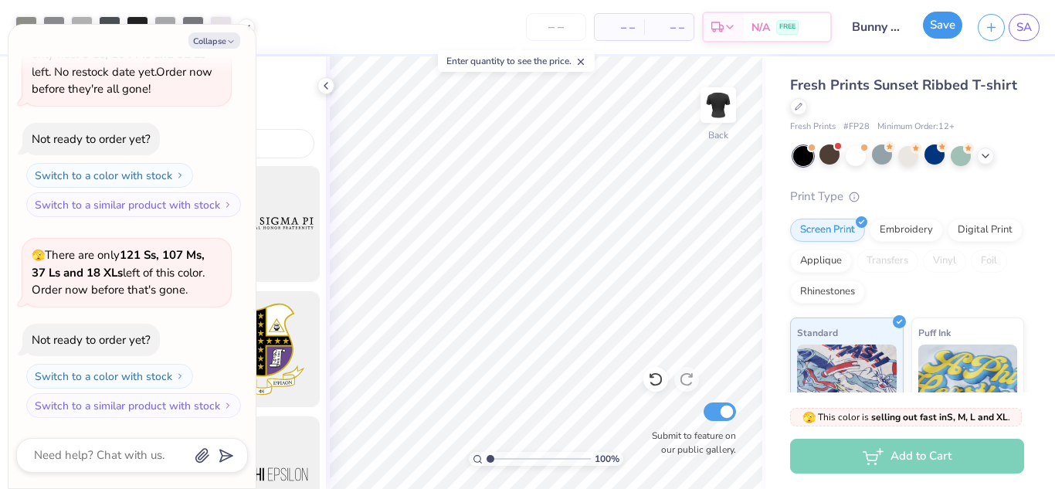
click at [944, 35] on button "Save" at bounding box center [942, 25] width 39 height 27
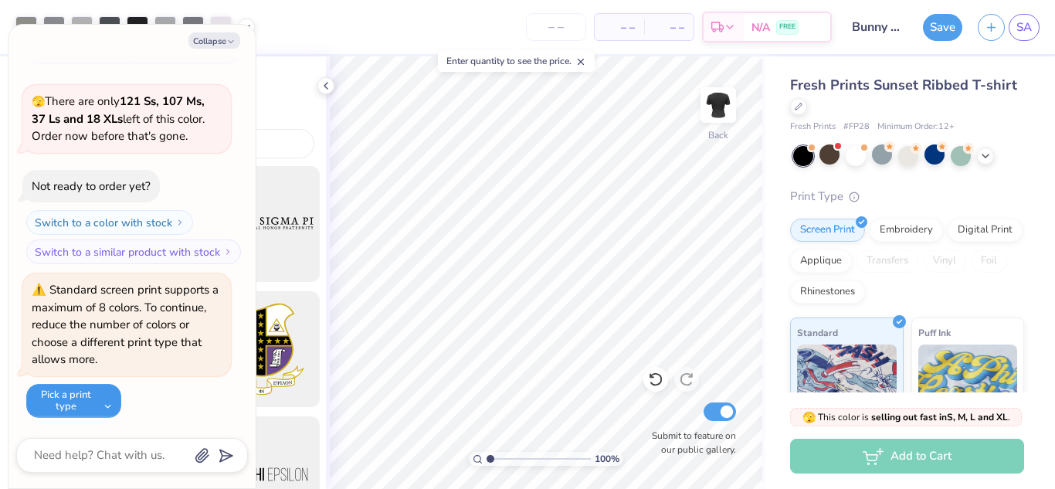
click at [117, 392] on button "Pick a print type" at bounding box center [73, 401] width 95 height 34
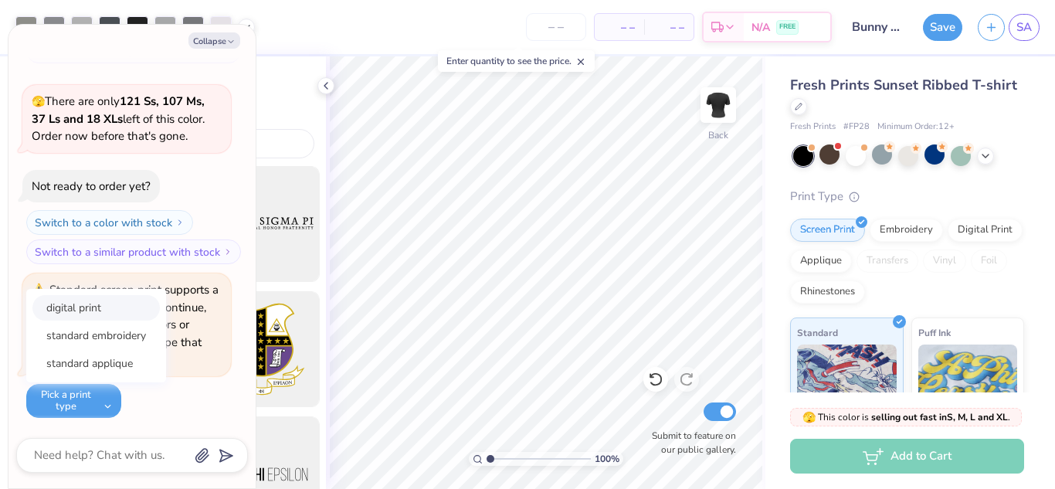
click at [121, 310] on button "digital print" at bounding box center [95, 307] width 127 height 25
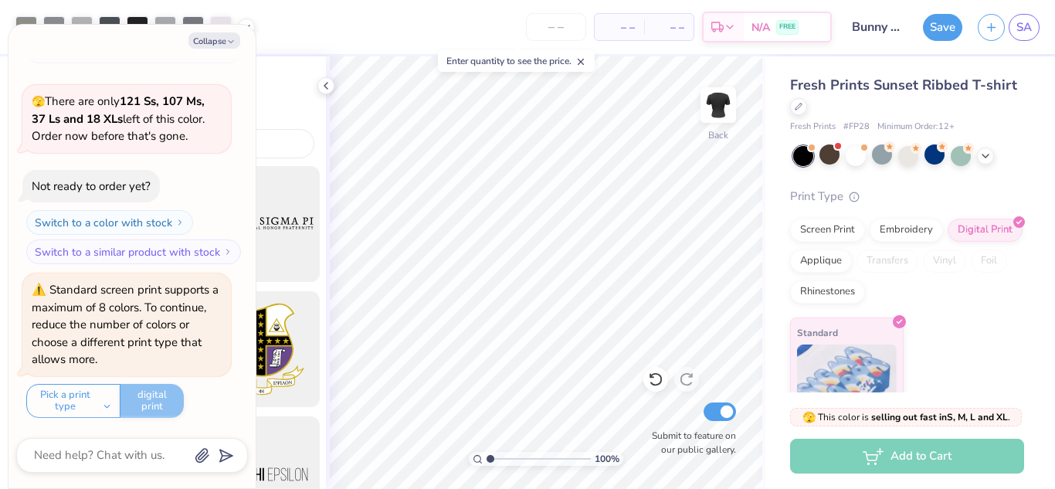
scroll to position [36, 0]
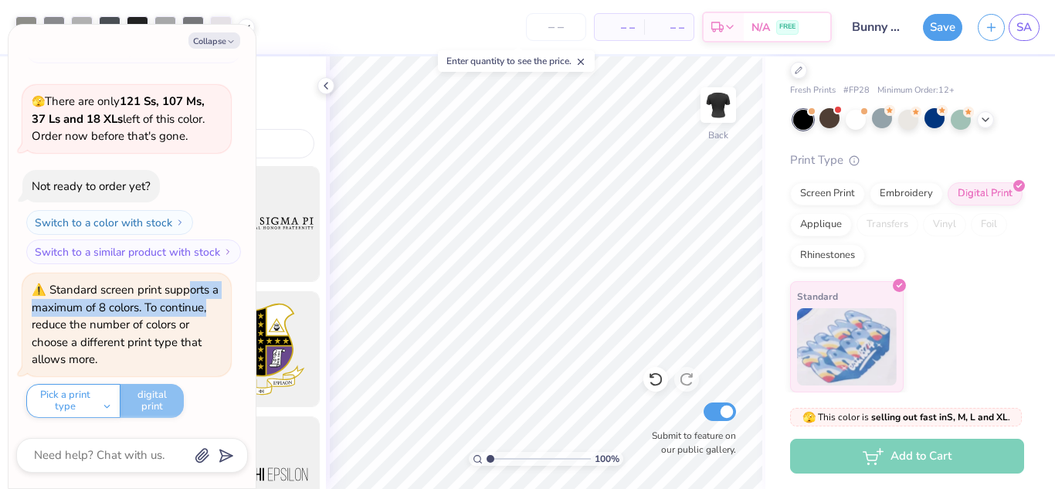
drag, startPoint x: 207, startPoint y: 314, endPoint x: 188, endPoint y: 295, distance: 26.2
click at [188, 295] on div "Standard screen print supports a maximum of 8 colors. To continue, reduce the n…" at bounding box center [125, 324] width 187 height 85
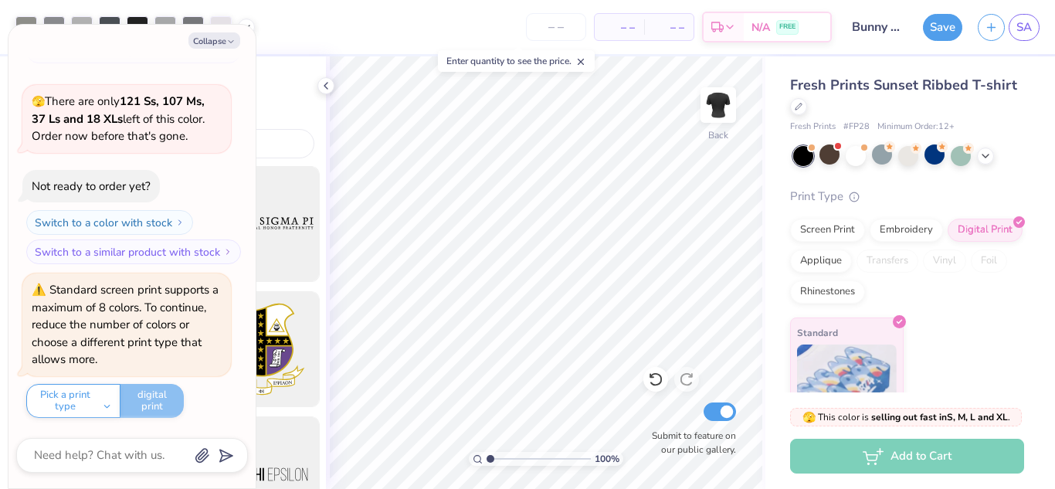
click at [924, 131] on span "Minimum Order: 12 +" at bounding box center [915, 126] width 77 height 13
click at [989, 154] on icon at bounding box center [985, 154] width 12 height 12
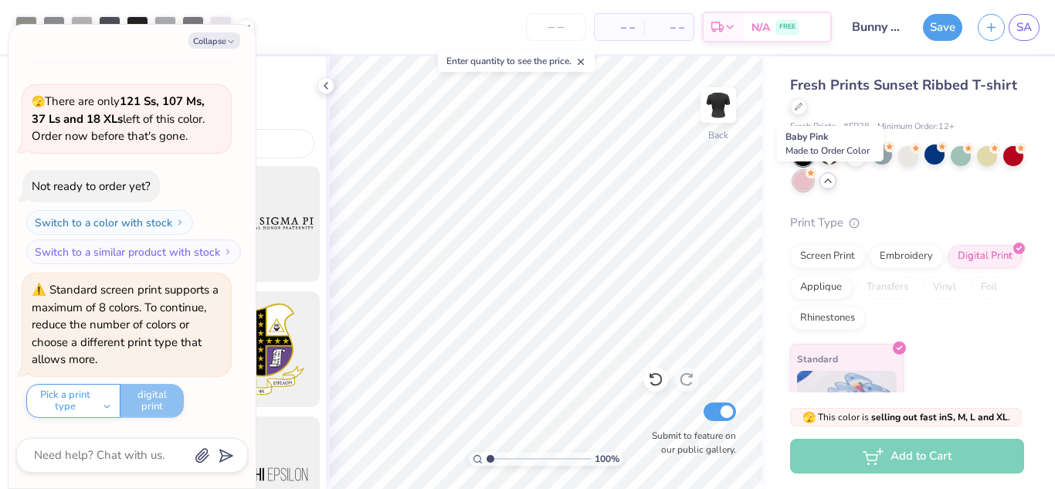
click at [813, 181] on div at bounding box center [803, 181] width 20 height 20
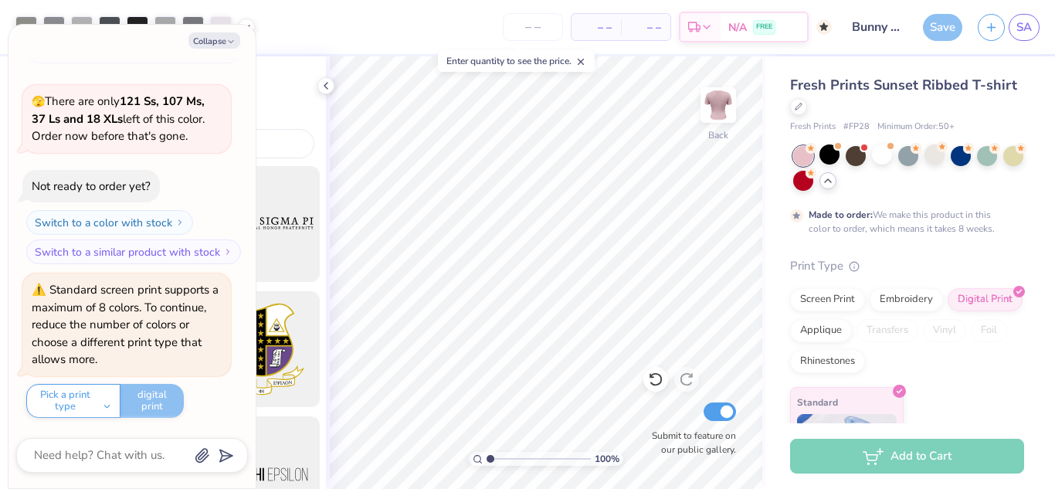
scroll to position [1738, 0]
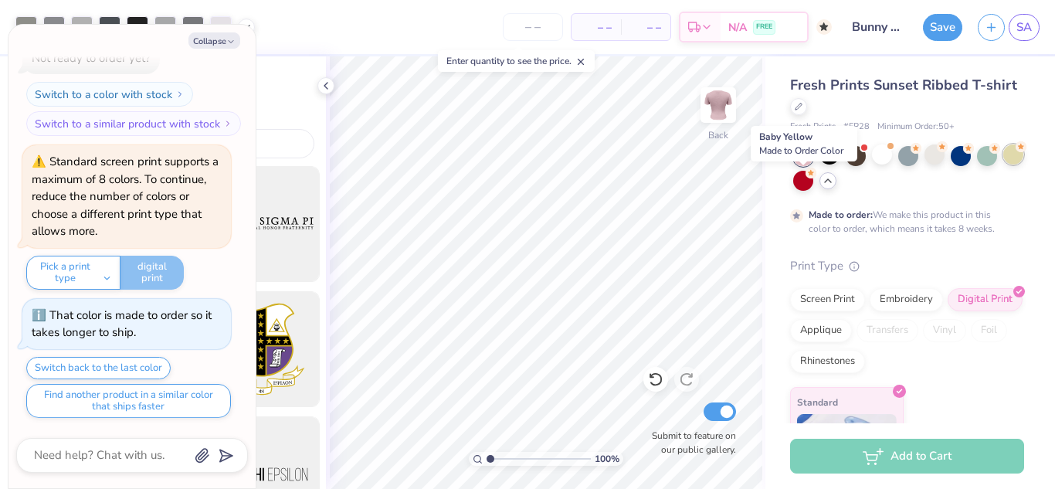
click at [1003, 165] on div at bounding box center [1013, 154] width 20 height 20
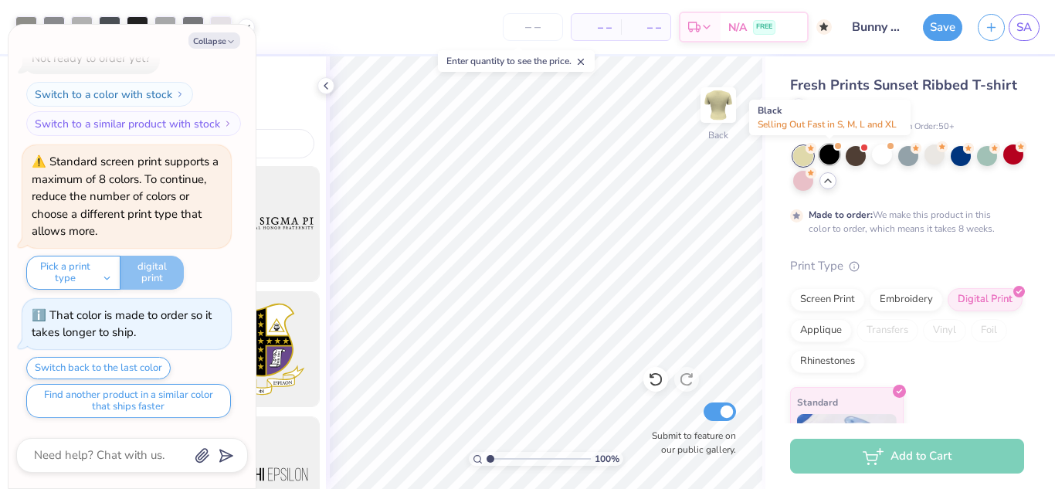
click at [828, 157] on div at bounding box center [829, 154] width 20 height 20
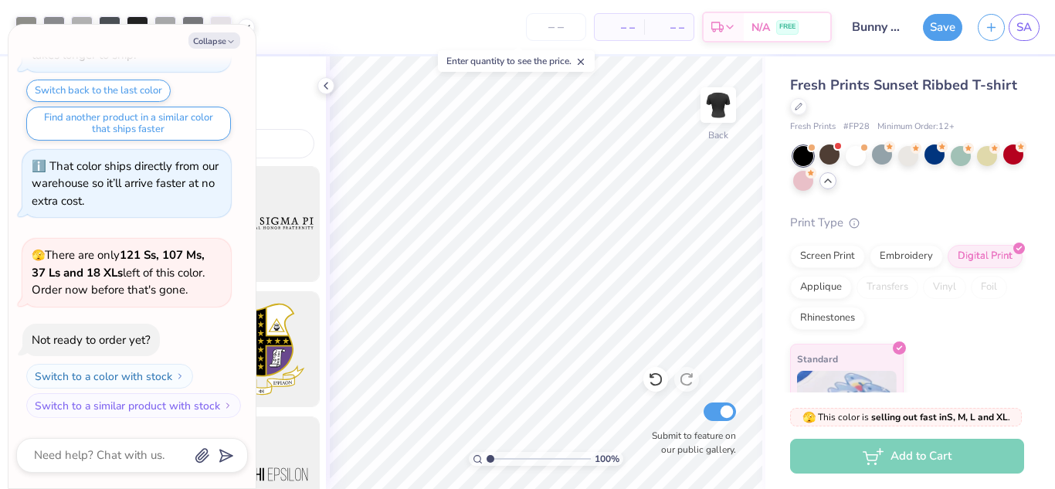
scroll to position [63, 0]
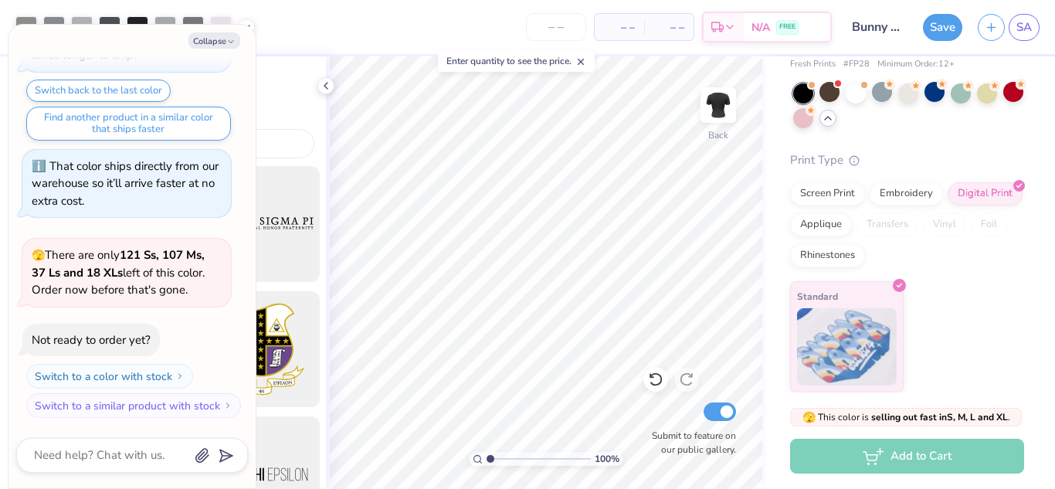
click at [889, 456] on div "Add to Cart" at bounding box center [907, 456] width 234 height 35
click at [215, 37] on button "Collapse" at bounding box center [214, 40] width 52 height 16
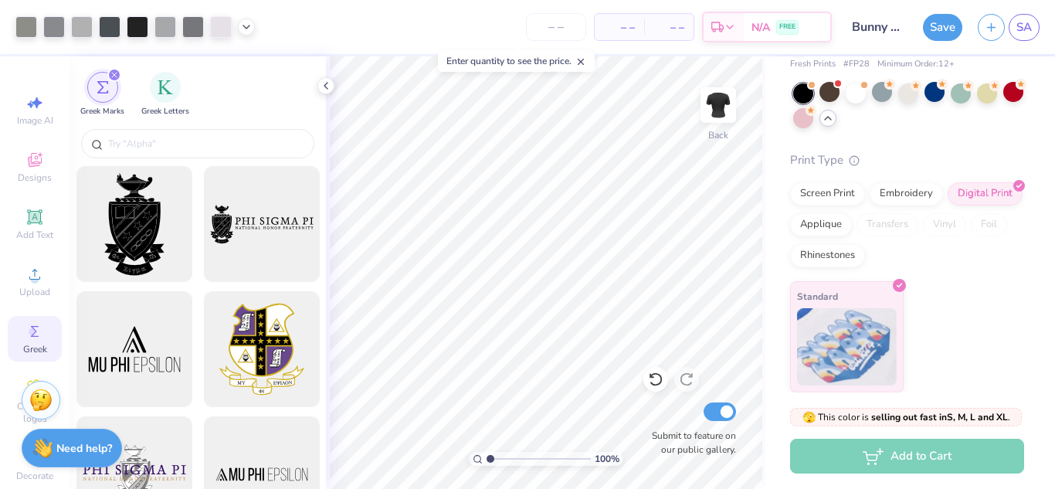
scroll to position [42, 0]
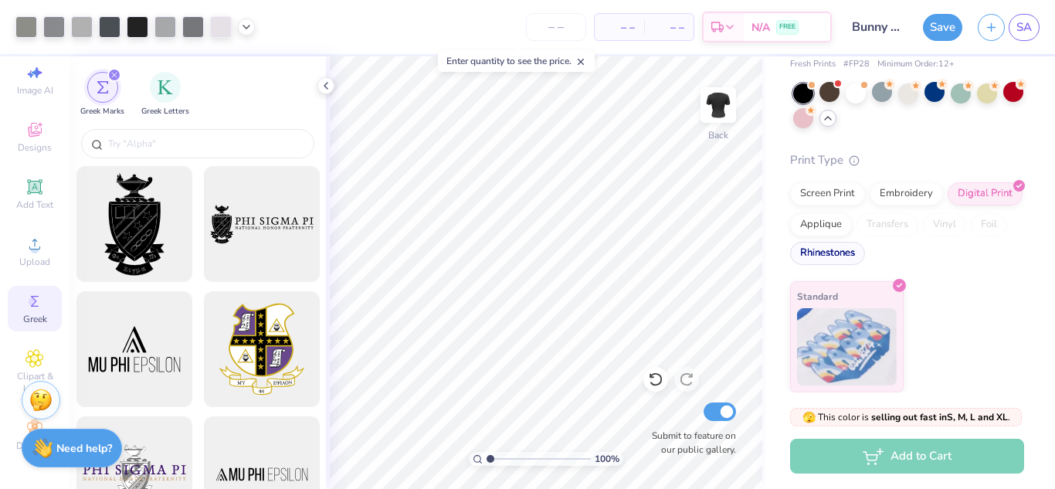
click at [865, 250] on div "Rhinestones" at bounding box center [827, 253] width 75 height 23
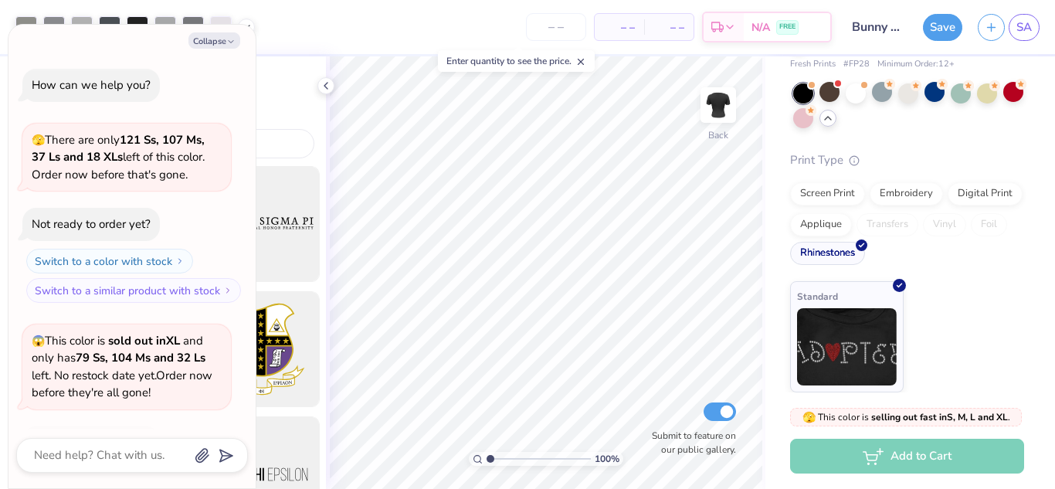
scroll to position [2110, 0]
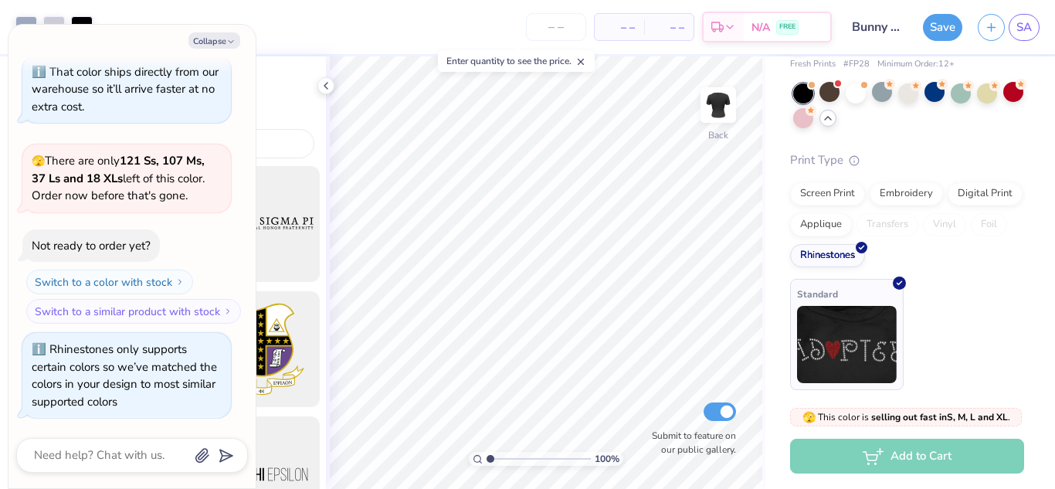
click at [880, 318] on img at bounding box center [847, 344] width 100 height 77
click at [893, 287] on div at bounding box center [899, 282] width 13 height 13
click at [948, 203] on div "Digital Print" at bounding box center [985, 191] width 75 height 23
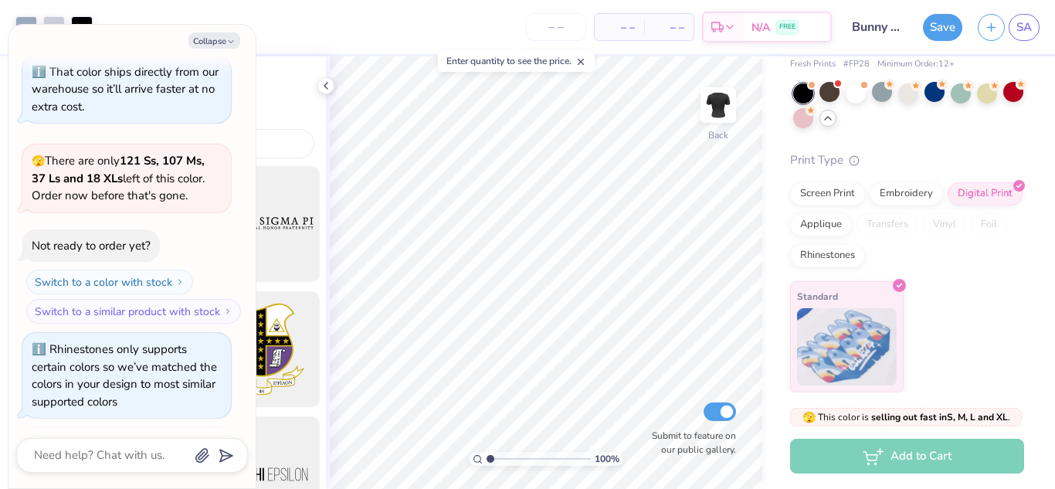
scroll to position [2204, 0]
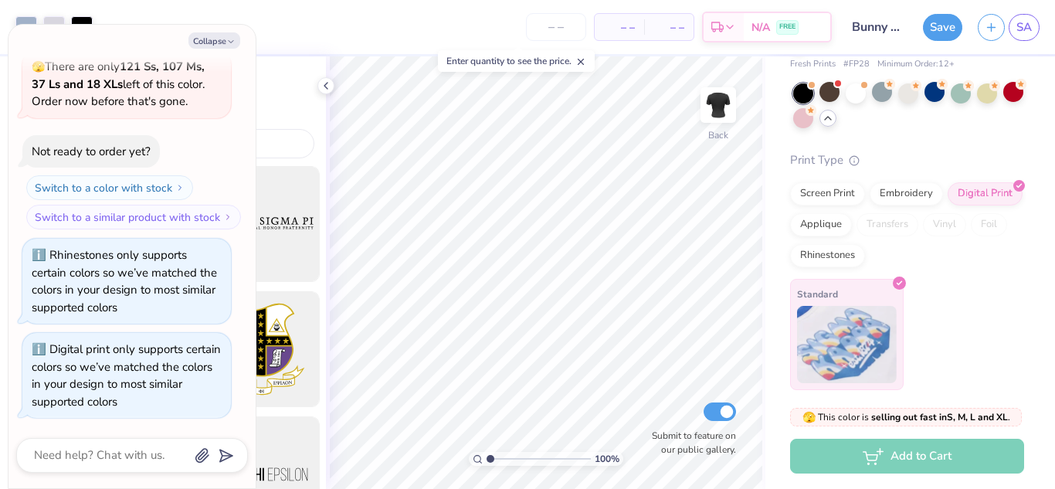
click at [886, 293] on div "Standard" at bounding box center [847, 334] width 114 height 111
click at [892, 195] on div "Embroidery" at bounding box center [906, 191] width 73 height 23
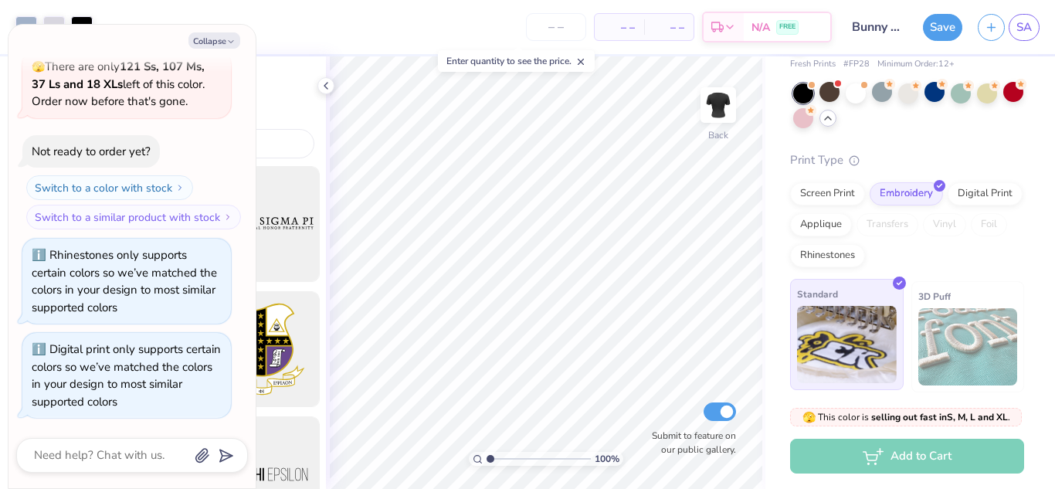
click at [896, 282] on icon at bounding box center [899, 283] width 7 height 7
click at [923, 316] on img at bounding box center [968, 346] width 100 height 77
click at [828, 188] on div "Screen Print" at bounding box center [827, 191] width 75 height 23
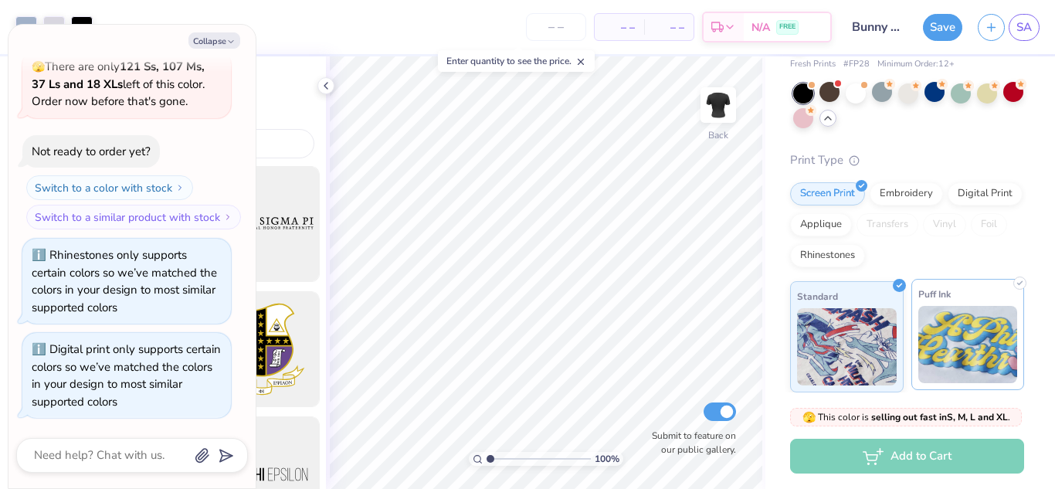
click at [975, 351] on img at bounding box center [968, 344] width 100 height 77
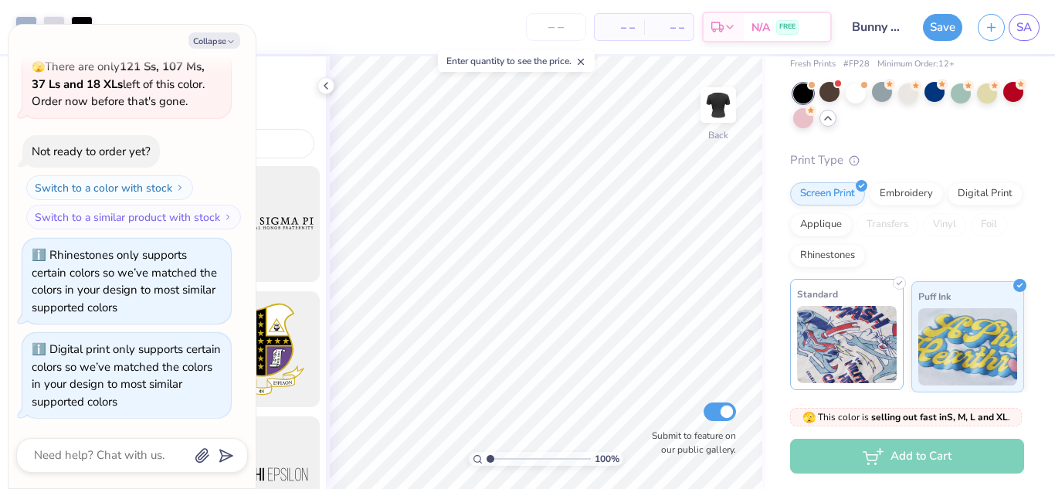
click at [877, 335] on img at bounding box center [847, 344] width 100 height 77
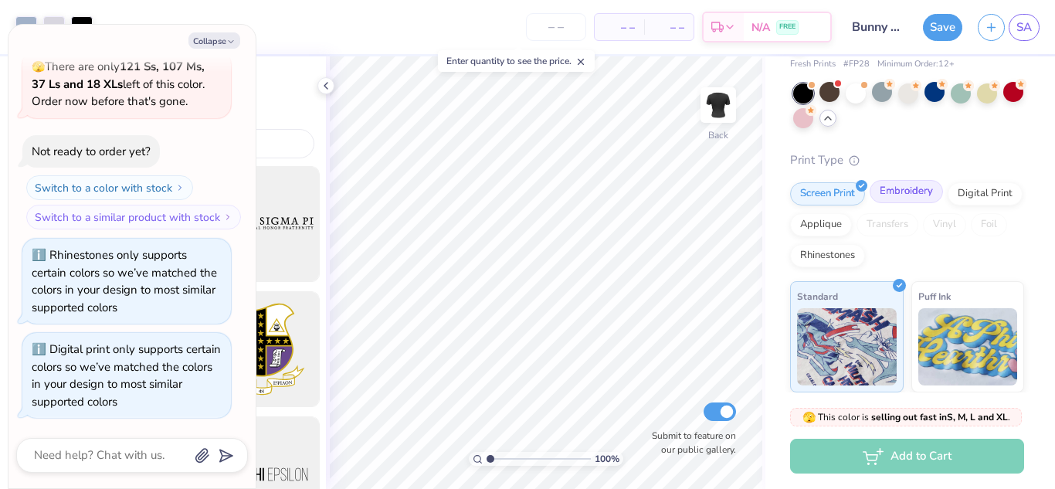
click at [904, 187] on div "Embroidery" at bounding box center [906, 191] width 73 height 23
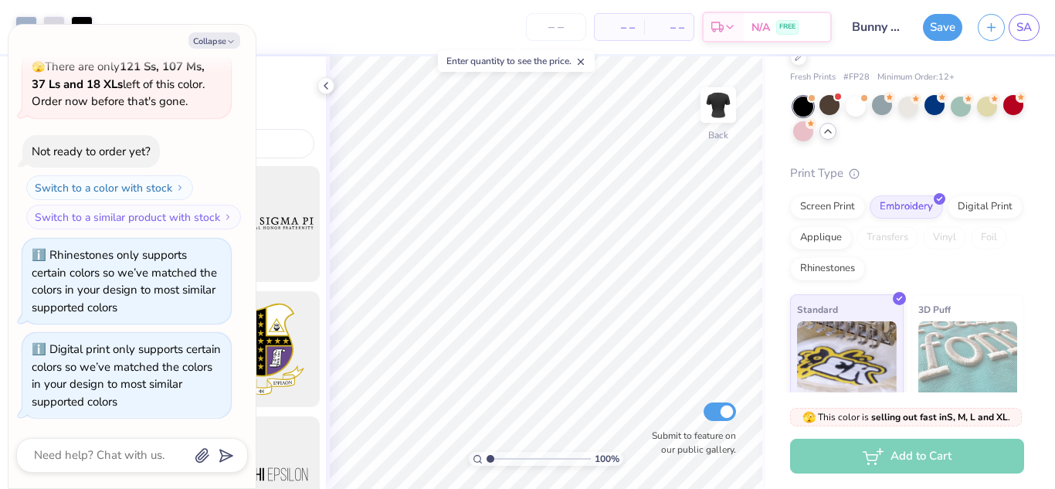
scroll to position [47, 0]
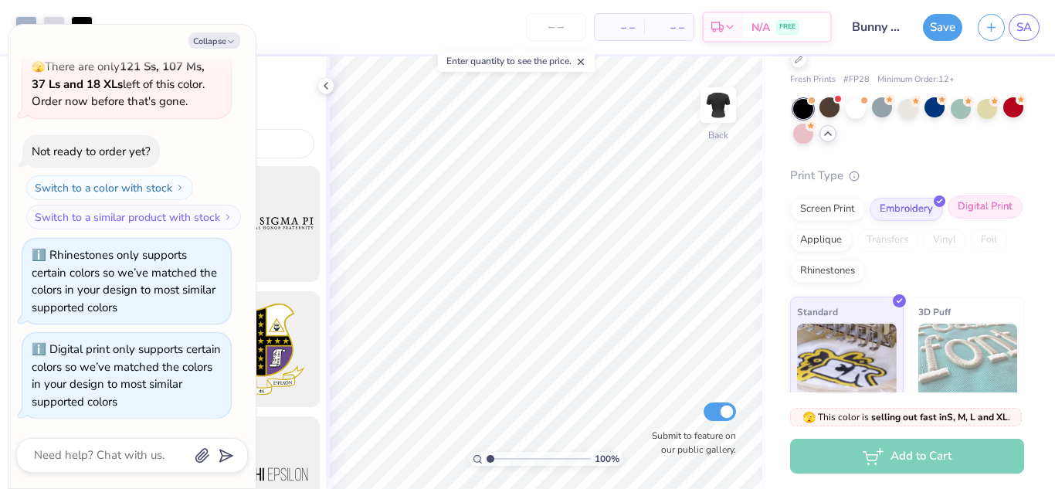
click at [948, 219] on div "Digital Print" at bounding box center [985, 206] width 75 height 23
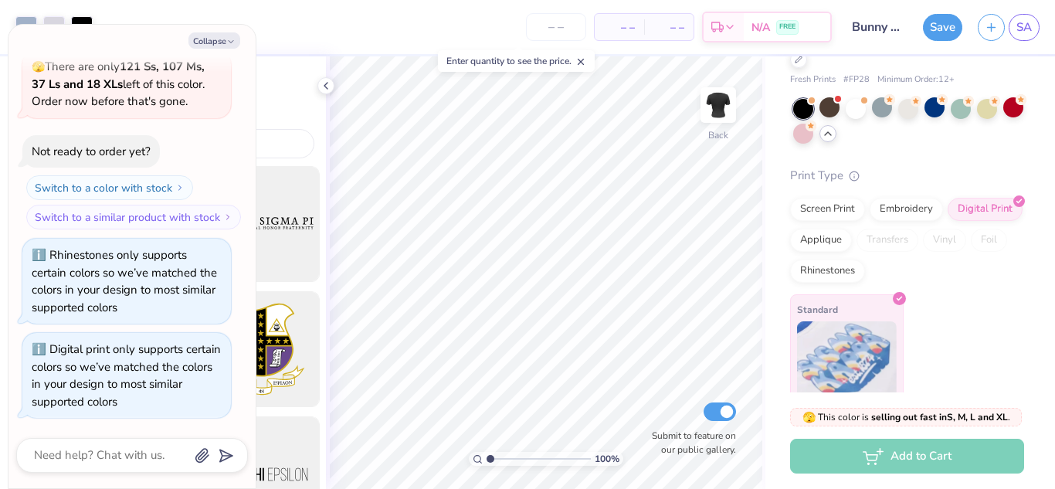
click at [863, 339] on img at bounding box center [847, 359] width 100 height 77
click at [852, 237] on div "Applique" at bounding box center [821, 237] width 62 height 23
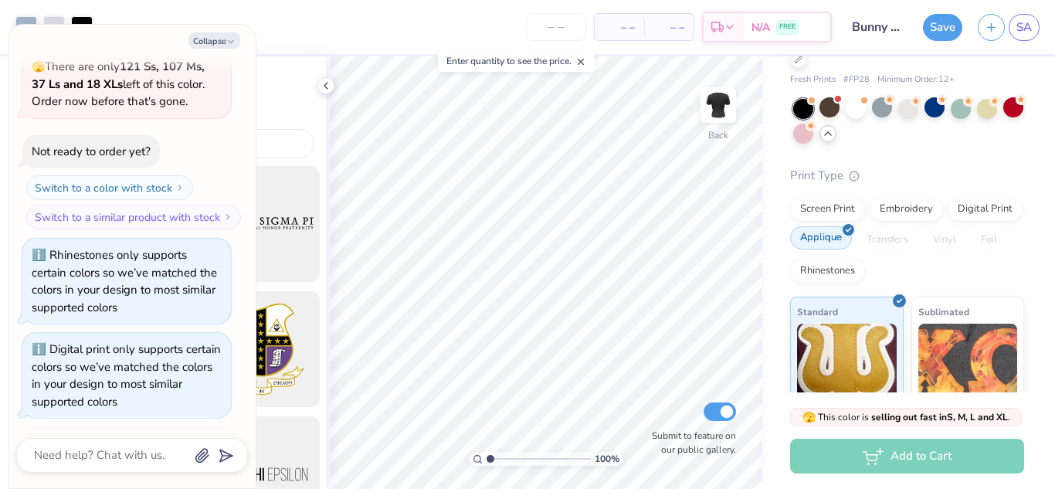
scroll to position [2298, 0]
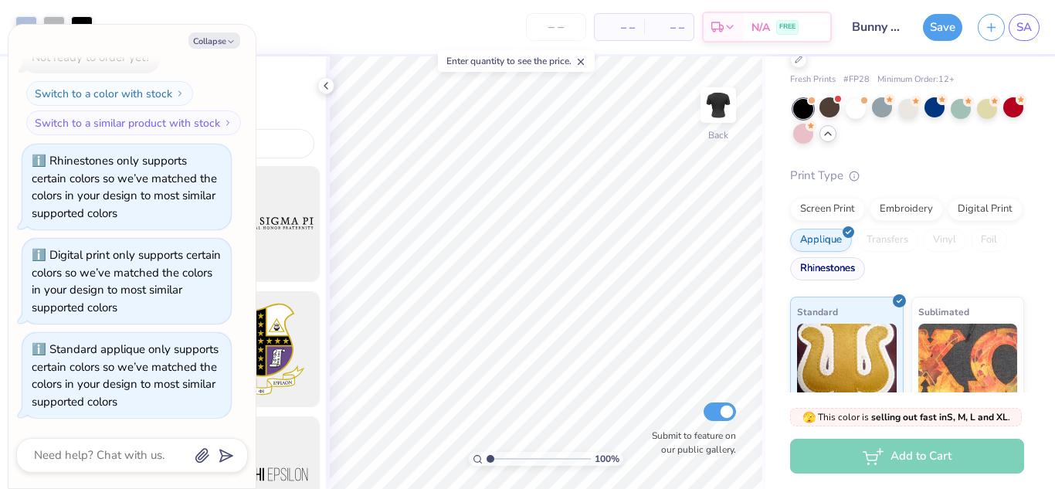
click at [865, 260] on div "Rhinestones" at bounding box center [827, 268] width 75 height 23
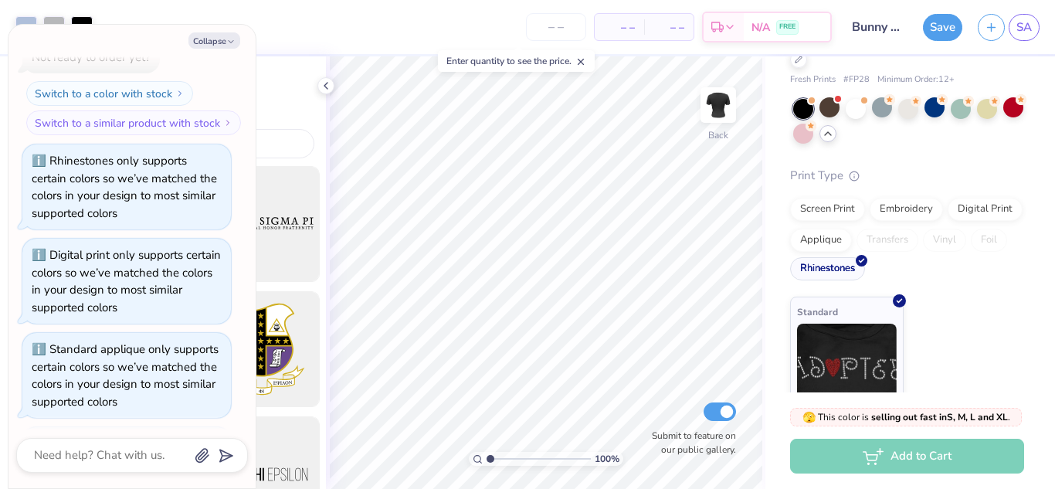
scroll to position [2393, 0]
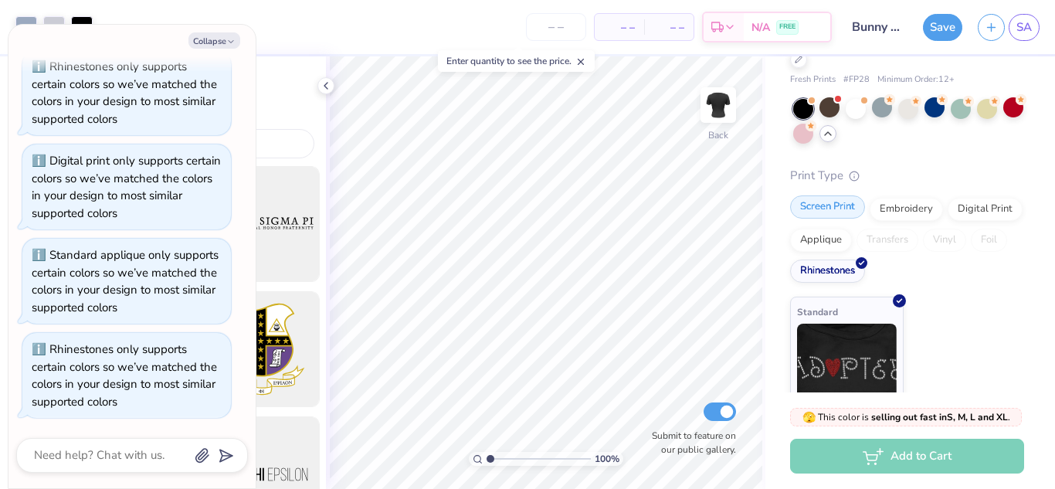
click at [836, 204] on div "Screen Print" at bounding box center [827, 206] width 75 height 23
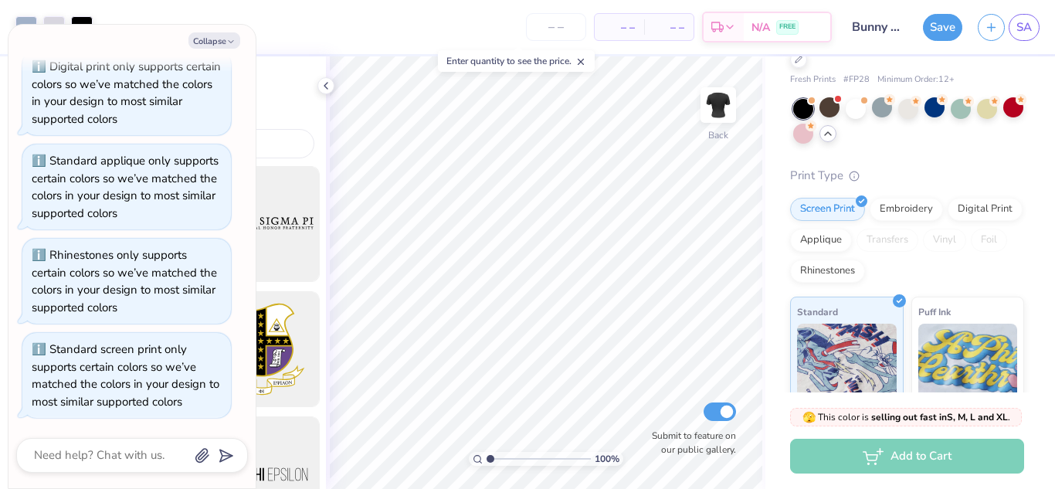
scroll to position [0, 0]
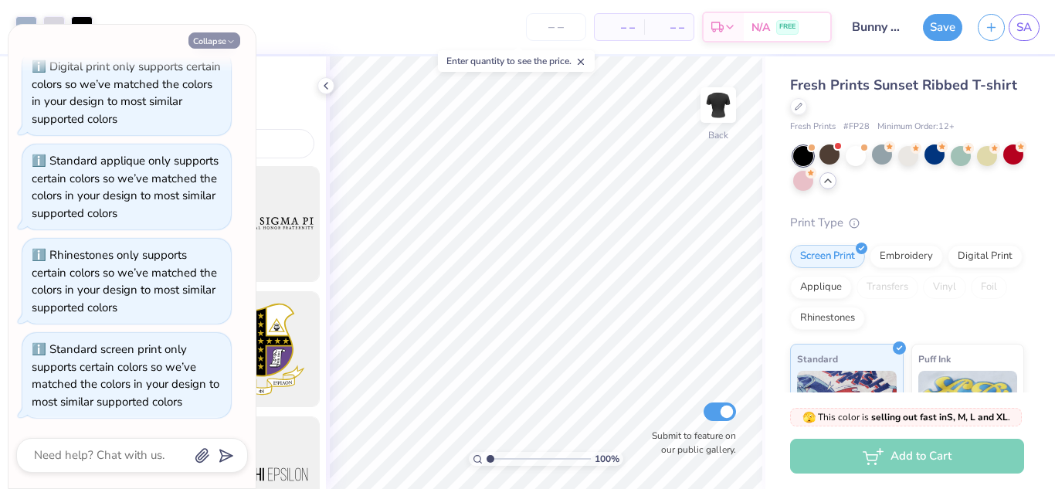
click at [225, 33] on button "Collapse" at bounding box center [214, 40] width 52 height 16
type textarea "x"
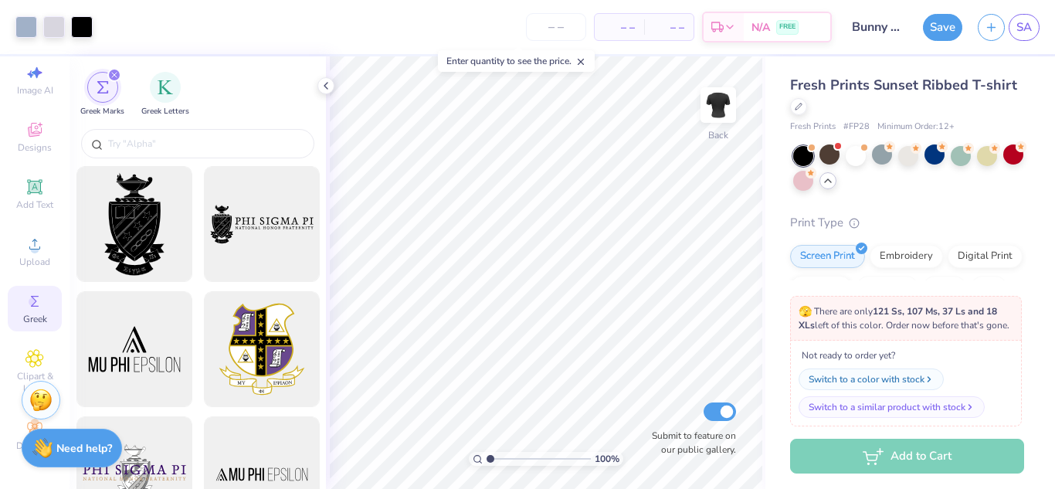
click at [833, 416] on div "Not ready to order yet? Switch to a color with stock Switch to a similar produc…" at bounding box center [906, 384] width 232 height 86
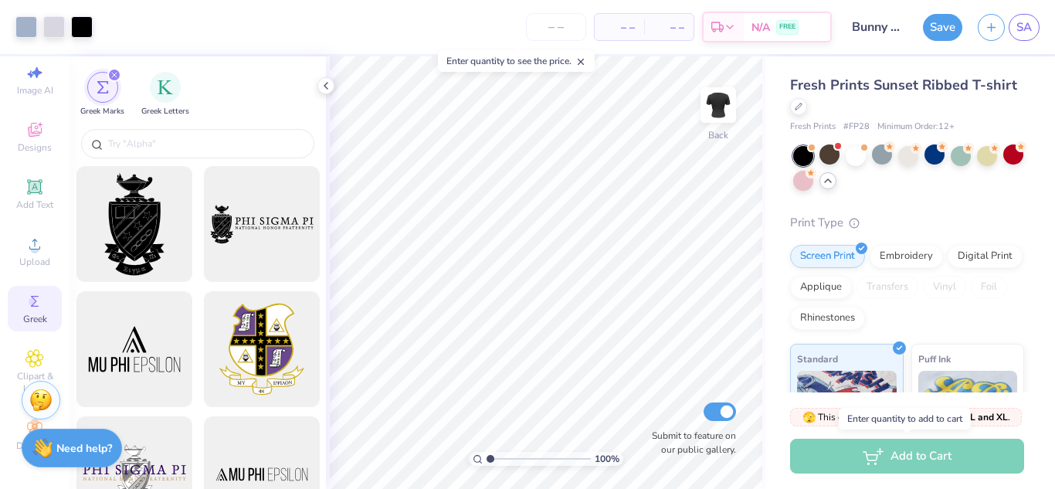
click at [843, 446] on div "Add to Cart" at bounding box center [907, 456] width 234 height 35
click at [931, 27] on button "Save" at bounding box center [942, 25] width 39 height 27
click at [931, 27] on div "Save" at bounding box center [942, 27] width 39 height 27
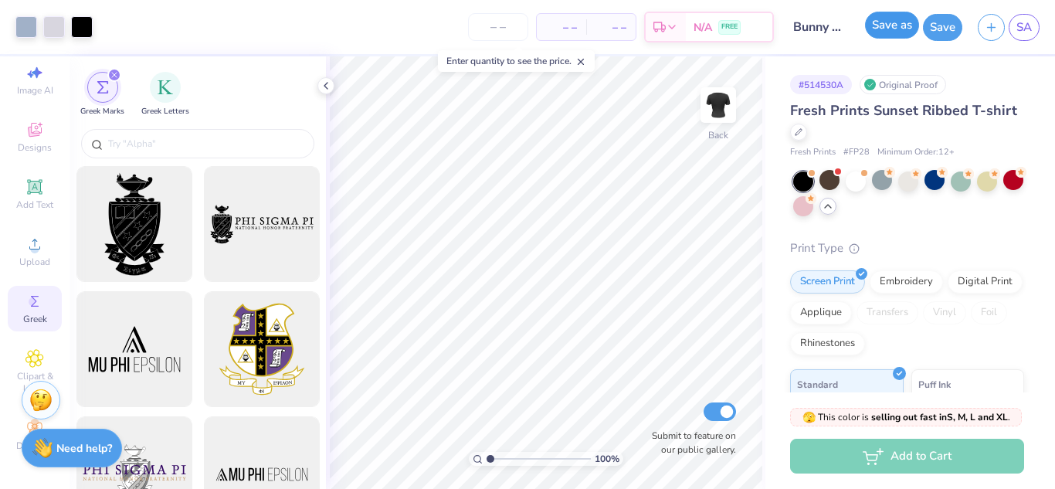
click at [905, 25] on button "Save as" at bounding box center [892, 25] width 54 height 27
click at [1019, 27] on span "SA" at bounding box center [1023, 28] width 15 height 18
